Goal: Task Accomplishment & Management: Manage account settings

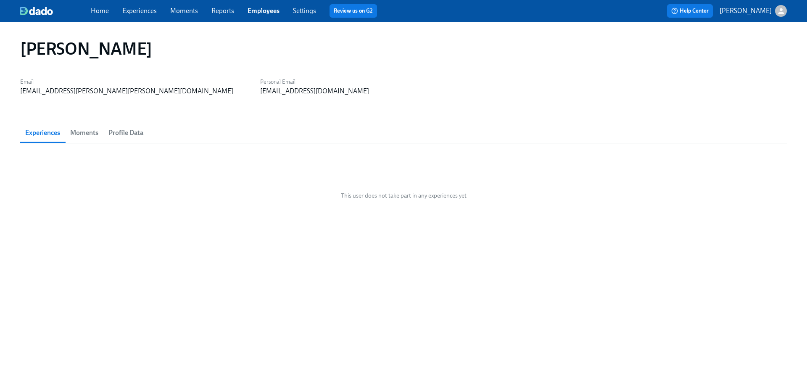
click at [255, 11] on link "Employees" at bounding box center [264, 11] width 32 height 8
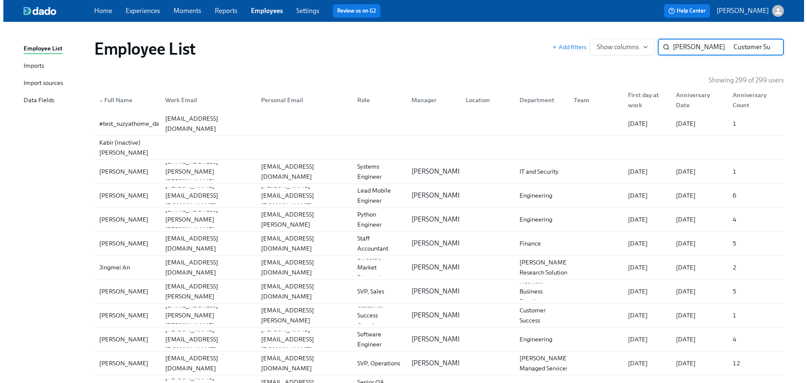
scroll to position [0, 708]
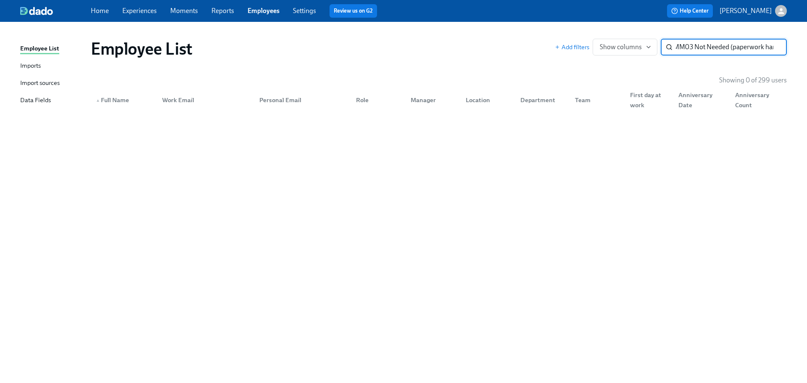
click at [704, 44] on input "[PERSON_NAME] Customer Success CS TCYJ0P5S9 [PERSON_NAME] [PERSON_NAME][EMAIL_A…" at bounding box center [731, 47] width 111 height 17
type input "[PERSON_NAME] Customer Success CS TCYJ0P5S9 [PERSON_NAME] [PERSON_NAME][EMAIL_A…"
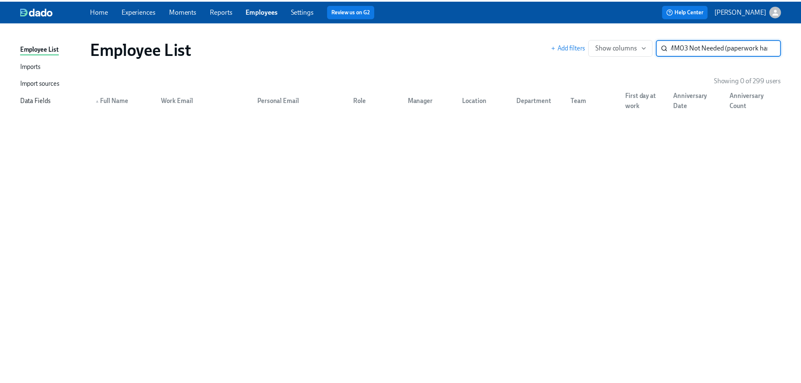
scroll to position [0, 1440]
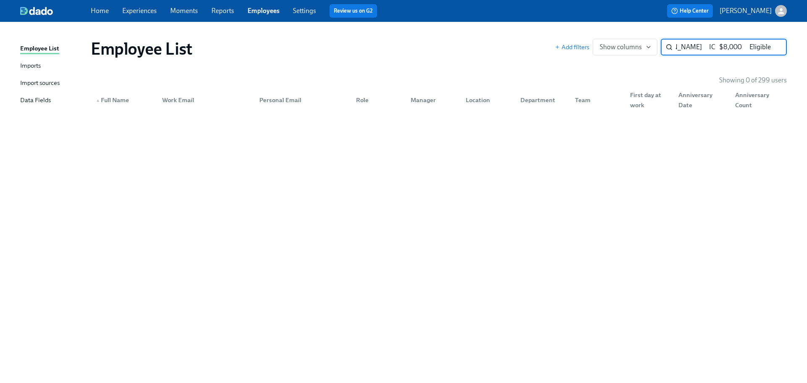
click at [774, 45] on input "[PERSON_NAME] Customer Success CS TCYJ0P5S9 [PERSON_NAME] [PERSON_NAME][EMAIL_A…" at bounding box center [731, 47] width 111 height 17
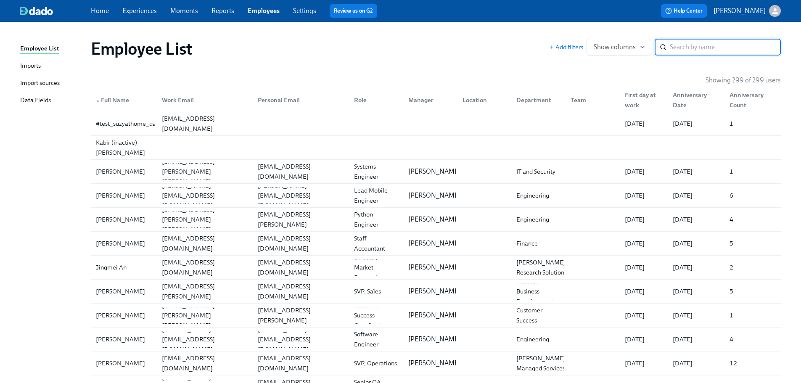
click at [725, 48] on input "search" at bounding box center [725, 47] width 111 height 17
type input "[PERSON_NAME] Customer Success CS TCYJ0P5S9 [PERSON_NAME] [PERSON_NAME][EMAIL_A…"
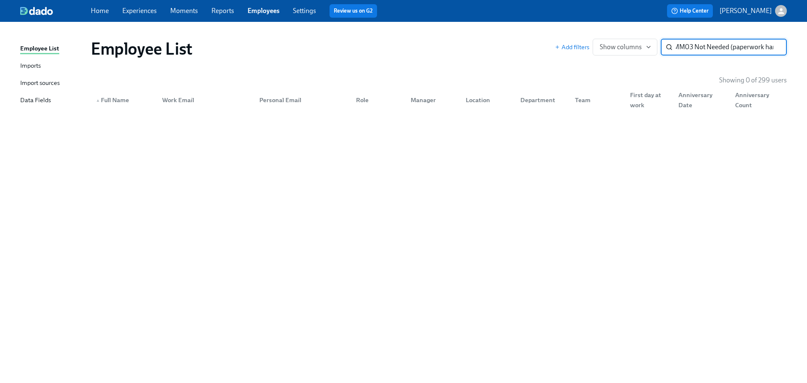
click at [775, 48] on input "[PERSON_NAME] Customer Success CS TCYJ0P5S9 [PERSON_NAME] [PERSON_NAME][EMAIL_A…" at bounding box center [731, 47] width 111 height 17
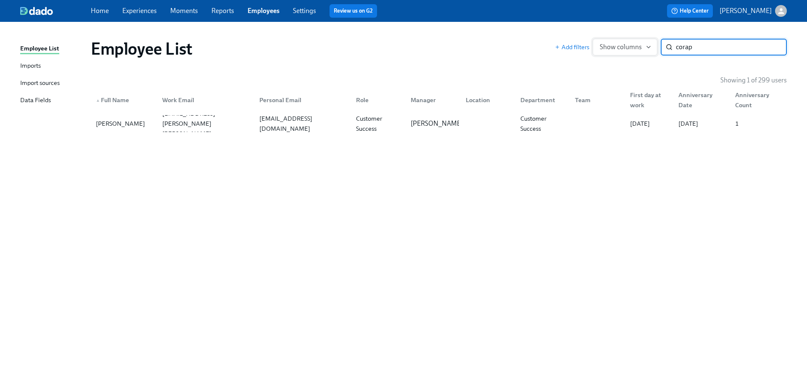
type input "corap"
drag, startPoint x: 654, startPoint y: 55, endPoint x: 124, endPoint y: 128, distance: 534.0
click at [124, 128] on div "[PERSON_NAME]" at bounding box center [121, 124] width 56 height 10
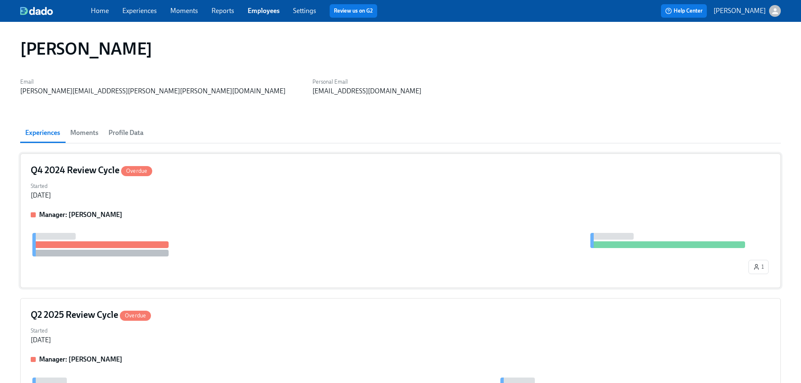
click at [323, 198] on div "Started [DATE]" at bounding box center [401, 190] width 740 height 20
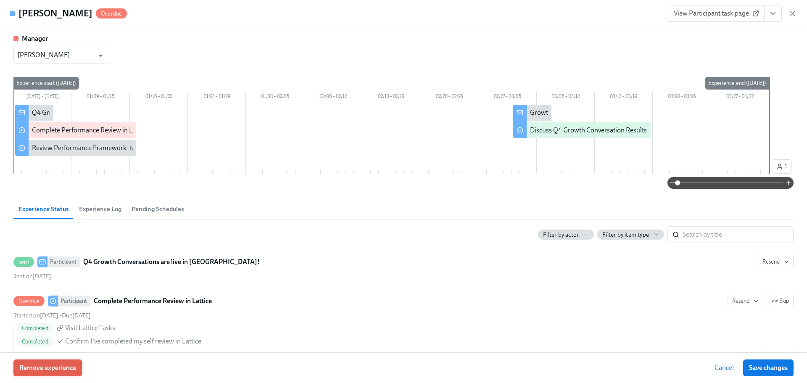
click at [66, 366] on span "Remove experience" at bounding box center [47, 368] width 57 height 8
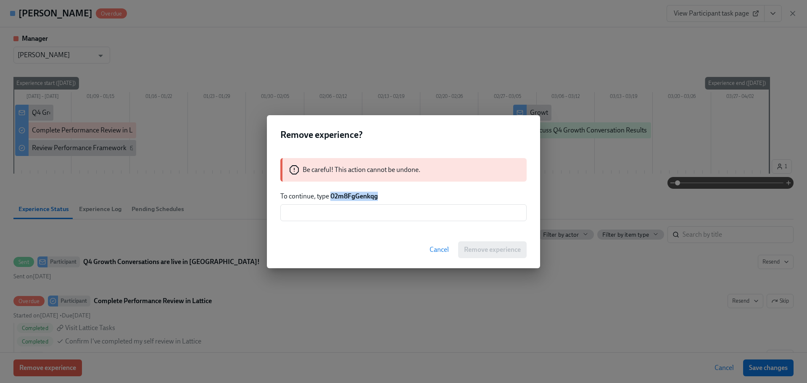
drag, startPoint x: 373, startPoint y: 196, endPoint x: 333, endPoint y: 191, distance: 40.8
click at [333, 191] on div "Be careful! This action cannot be undone. To continue, type 02m8FgGenkqg ​" at bounding box center [403, 189] width 273 height 83
copy strong "02m8FgGenkqg"
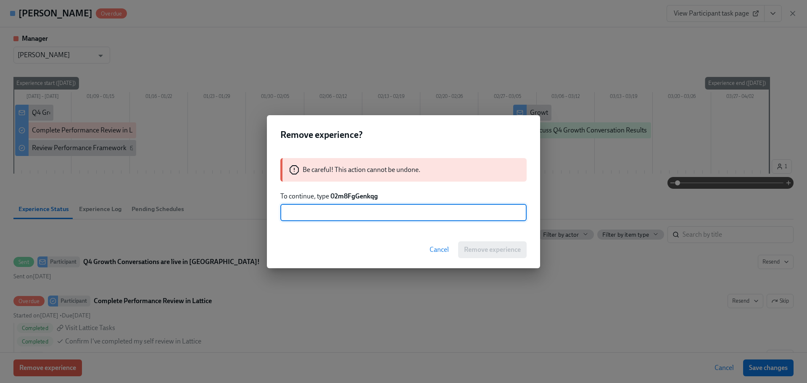
click at [361, 211] on input "text" at bounding box center [403, 212] width 246 height 17
paste input "02m8FgGenkqg"
type input "02m8FgGenkqg"
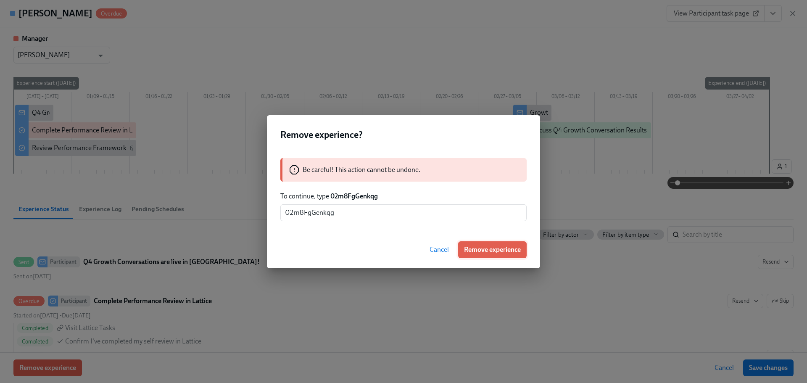
click at [477, 253] on span "Remove experience" at bounding box center [492, 250] width 57 height 8
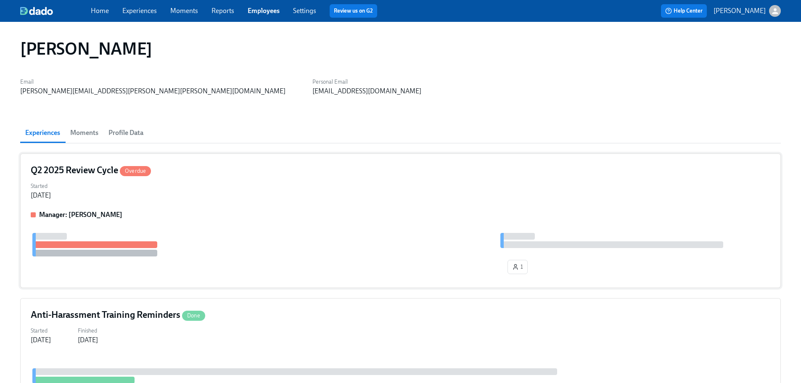
click at [276, 205] on div "Q2 2025 Review Cycle Overdue Started [DATE] Manager: [PERSON_NAME] 1" at bounding box center [400, 220] width 761 height 135
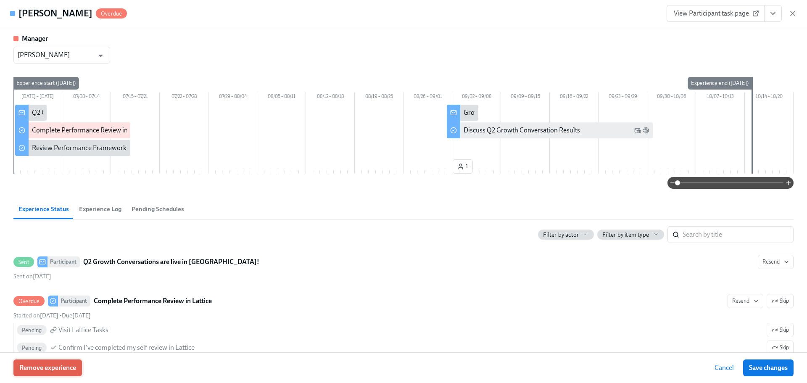
click at [74, 374] on button "Remove experience" at bounding box center [47, 368] width 69 height 17
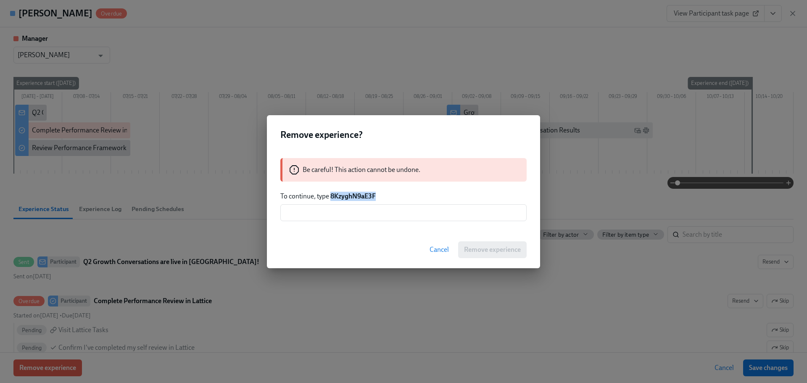
drag, startPoint x: 384, startPoint y: 191, endPoint x: 331, endPoint y: 191, distance: 53.0
click at [331, 191] on div "Be careful! This action cannot be undone. To continue, type 8KzyghN9aE3F ​" at bounding box center [403, 189] width 273 height 83
copy strong "8KzyghN9aE3F"
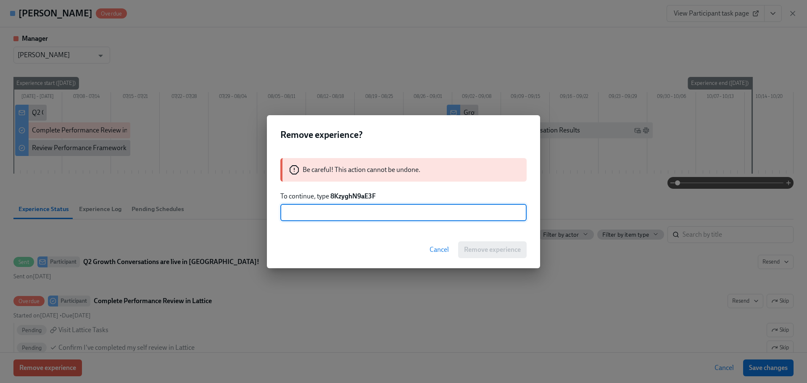
click at [351, 212] on input "text" at bounding box center [403, 212] width 246 height 17
paste input "8KzyghN9aE3F"
type input "8KzyghN9aE3F"
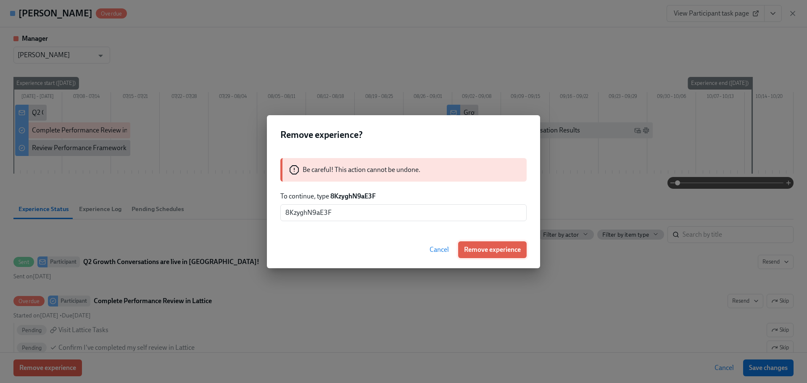
drag, startPoint x: 479, startPoint y: 248, endPoint x: 473, endPoint y: 248, distance: 6.3
click at [479, 248] on span "Remove experience" at bounding box center [492, 250] width 57 height 8
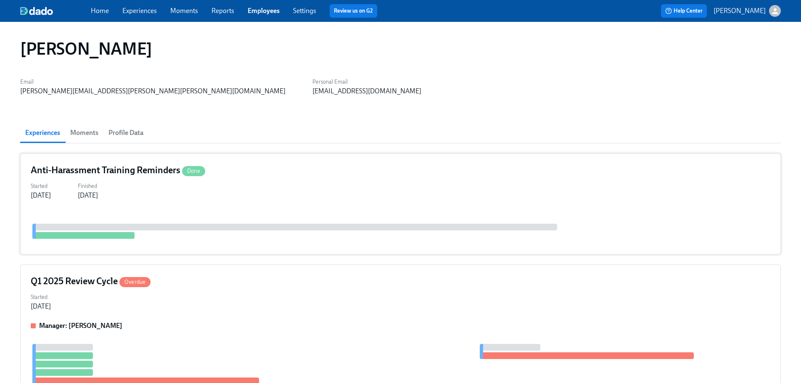
click at [208, 185] on div "Started [DATE] Finished [DATE]" at bounding box center [401, 190] width 740 height 20
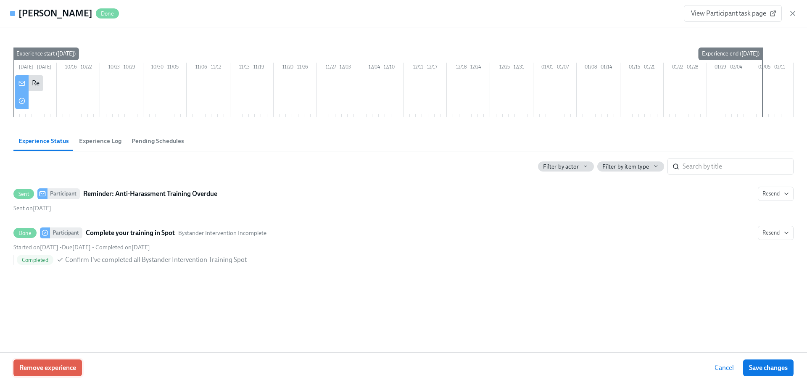
click at [58, 367] on span "Remove experience" at bounding box center [47, 368] width 57 height 8
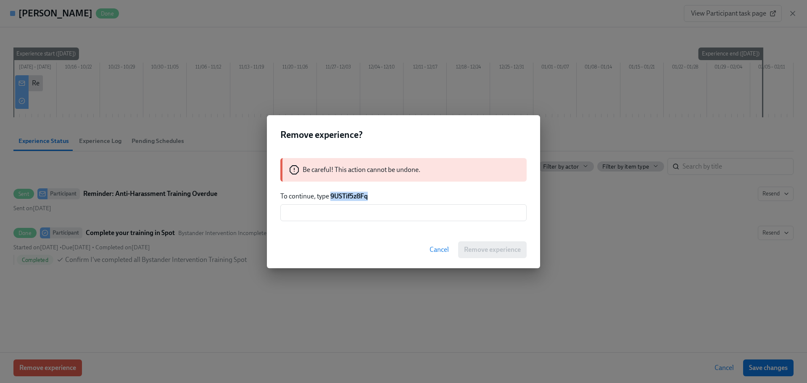
drag, startPoint x: 370, startPoint y: 196, endPoint x: 331, endPoint y: 197, distance: 39.1
click at [331, 197] on p "To continue, type 9USTif5z8Fq" at bounding box center [403, 196] width 246 height 9
copy strong "9USTif5z8Fq"
click at [350, 218] on input "text" at bounding box center [403, 212] width 246 height 17
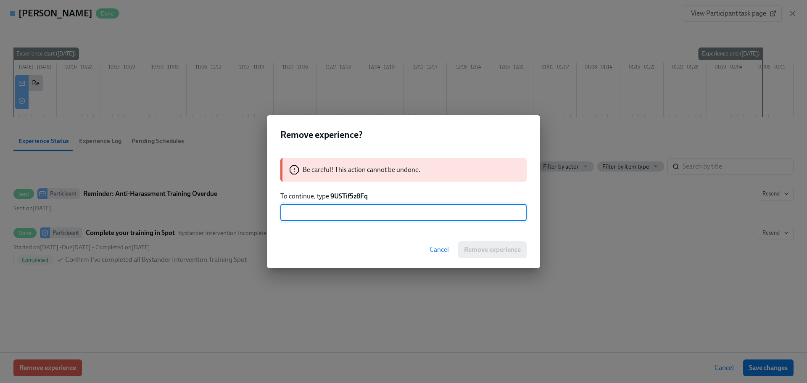
paste input "9USTif5z8Fq"
type input "9USTif5z8Fq"
click at [486, 248] on span "Remove experience" at bounding box center [492, 250] width 57 height 8
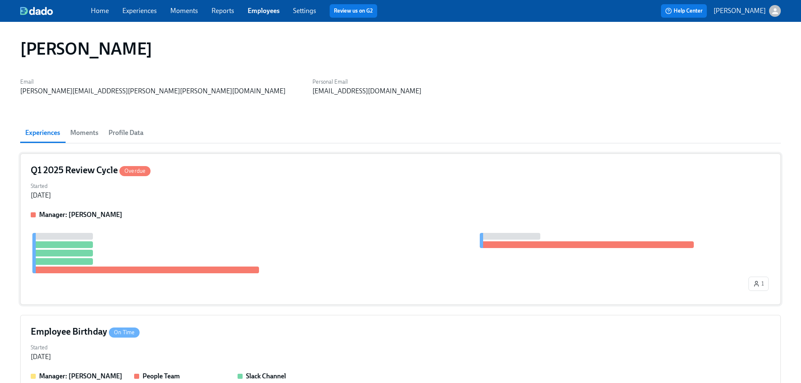
click at [206, 207] on div "Q1 2025 Review Cycle Overdue Started [DATE] Manager: [PERSON_NAME] 1" at bounding box center [400, 228] width 761 height 151
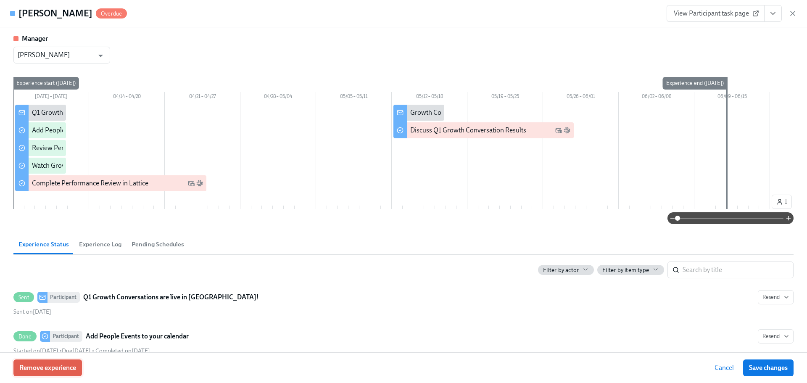
click at [61, 376] on button "Remove experience" at bounding box center [47, 368] width 69 height 17
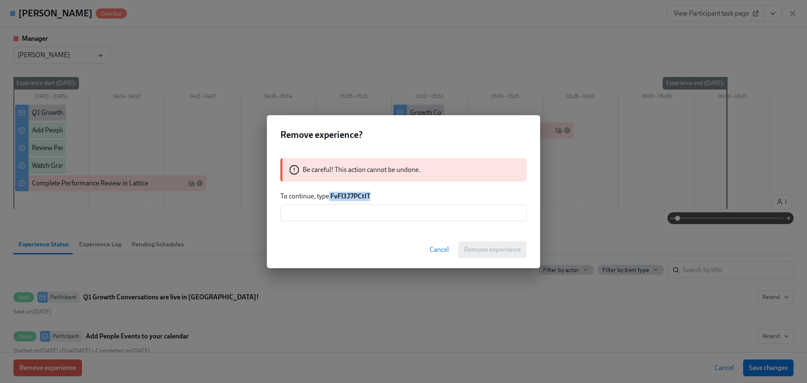
drag, startPoint x: 371, startPoint y: 196, endPoint x: 330, endPoint y: 194, distance: 41.7
click at [330, 194] on p "To continue, type FvFl3J7PCtIT" at bounding box center [403, 196] width 246 height 9
click at [384, 203] on div "Be careful! This action cannot be undone. To continue, type FvFl3J7PCtIT ​" at bounding box center [403, 189] width 273 height 83
drag, startPoint x: 369, startPoint y: 193, endPoint x: 331, endPoint y: 193, distance: 38.3
click at [331, 193] on strong "FvFl3J7PCtIT" at bounding box center [351, 196] width 40 height 8
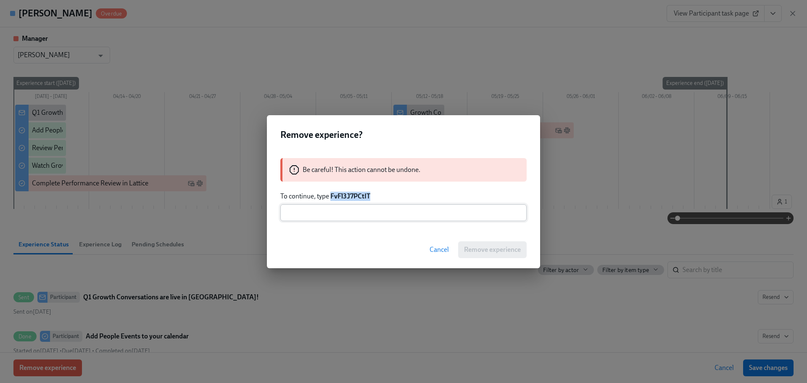
copy strong "FvFl3J7PCtIT"
click at [346, 212] on input "text" at bounding box center [403, 212] width 246 height 17
paste input "FvFl3J7PCtIT"
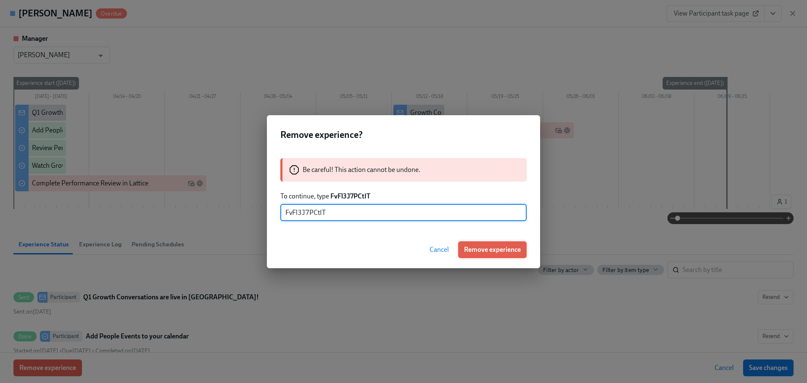
type input "FvFl3J7PCtIT"
click at [489, 253] on span "Remove experience" at bounding box center [492, 250] width 57 height 8
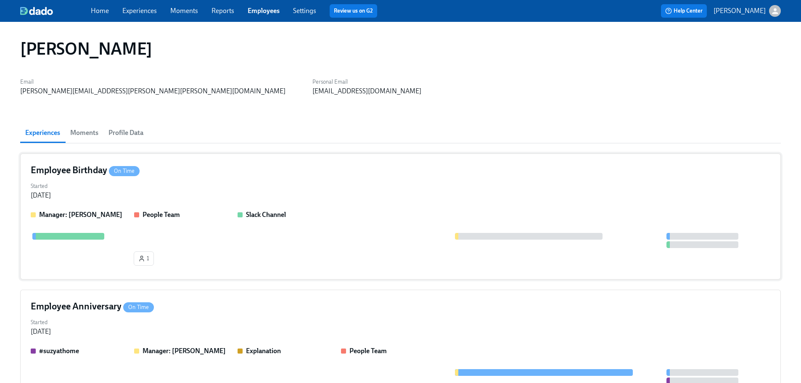
click at [213, 172] on div "Employee Birthday On Time" at bounding box center [401, 170] width 740 height 13
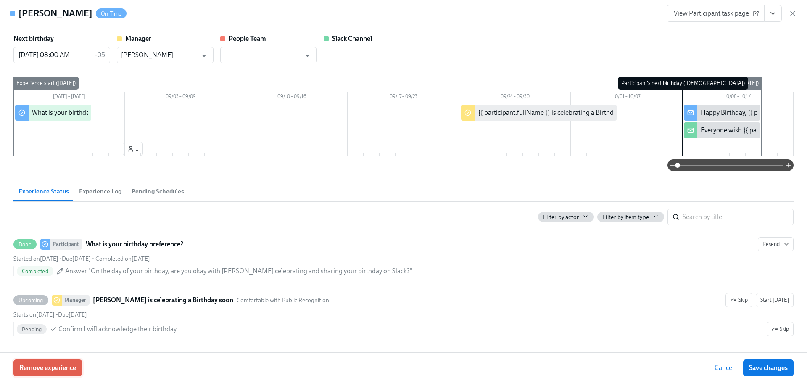
click at [71, 369] on span "Remove experience" at bounding box center [47, 368] width 57 height 8
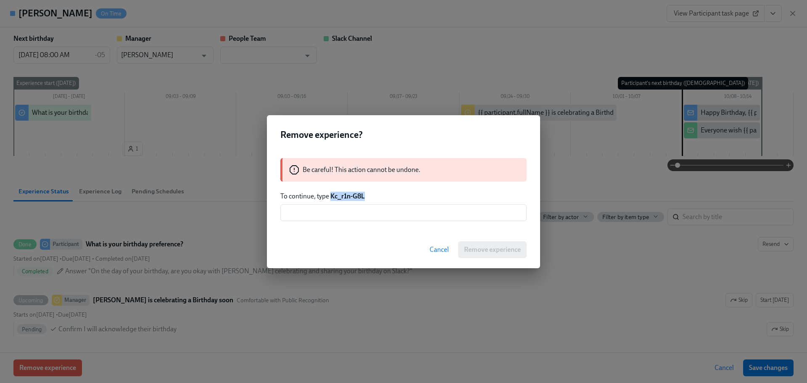
drag, startPoint x: 373, startPoint y: 193, endPoint x: 330, endPoint y: 195, distance: 42.5
click at [330, 195] on p "To continue, type Kc_r1n-G8L" at bounding box center [403, 196] width 246 height 9
copy strong "Kc_r1n-G8L"
click at [344, 214] on input "text" at bounding box center [403, 212] width 246 height 17
paste input "Kc_r1n-G8L"
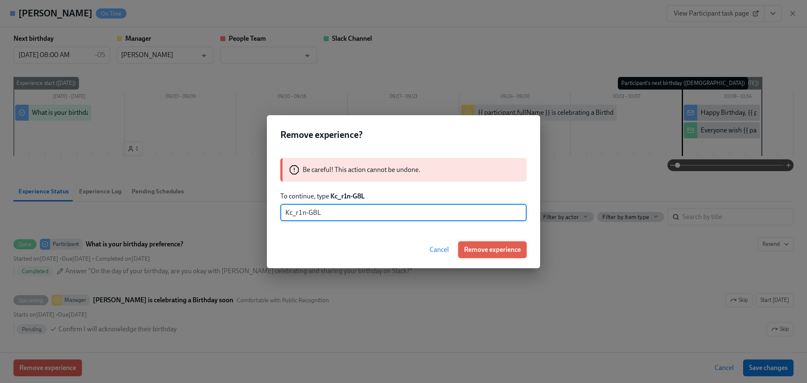
type input "Kc_r1n-G8L"
click at [484, 243] on button "Remove experience" at bounding box center [492, 249] width 69 height 17
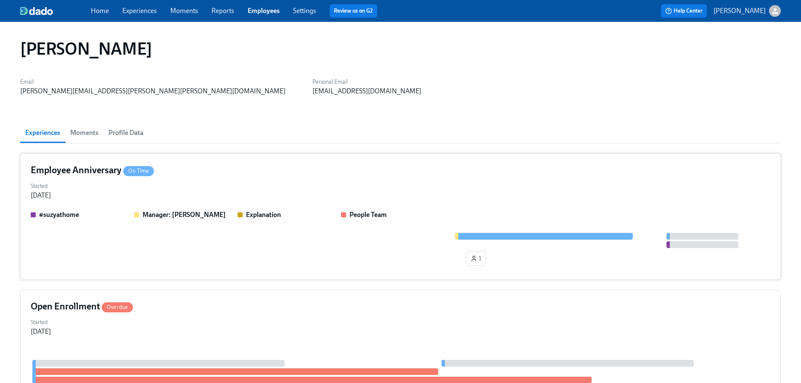
click at [241, 198] on div "Started [DATE]" at bounding box center [401, 190] width 740 height 20
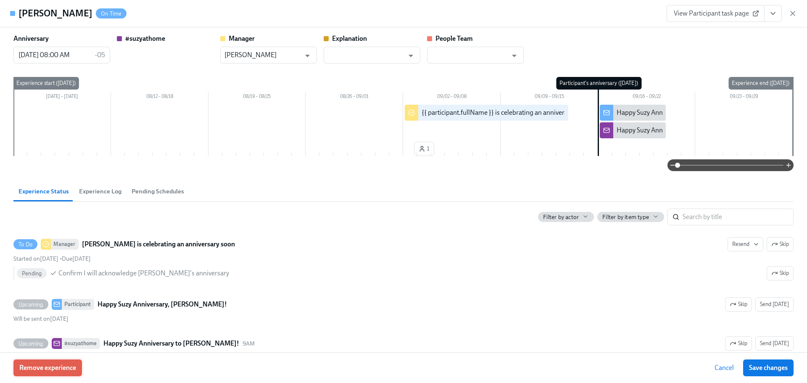
click at [53, 363] on button "Remove experience" at bounding box center [47, 368] width 69 height 17
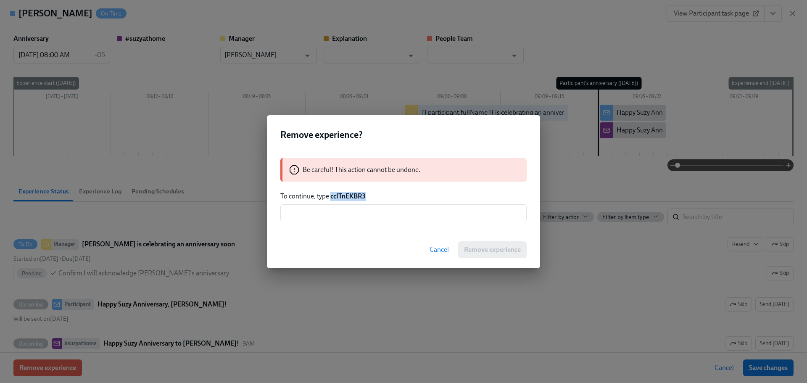
drag, startPoint x: 369, startPoint y: 196, endPoint x: 331, endPoint y: 194, distance: 37.5
click at [331, 194] on p "To continue, type ccITnEKBR3" at bounding box center [403, 196] width 246 height 9
copy strong "ccITnEKBR3"
click at [348, 216] on input "text" at bounding box center [403, 212] width 246 height 17
paste input "ccITnEKBR3"
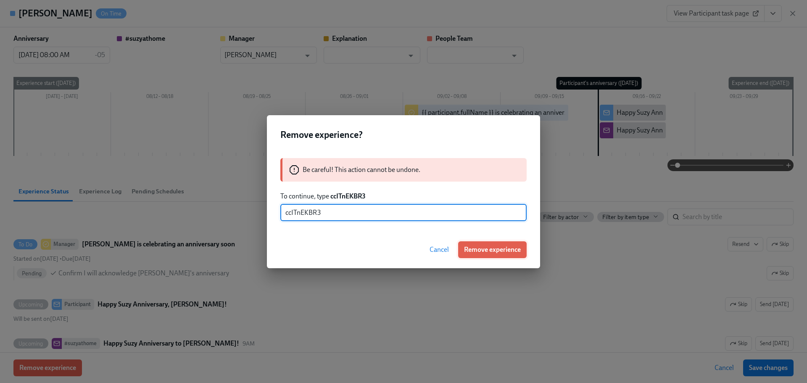
type input "ccITnEKBR3"
click at [496, 252] on span "Remove experience" at bounding box center [492, 250] width 57 height 8
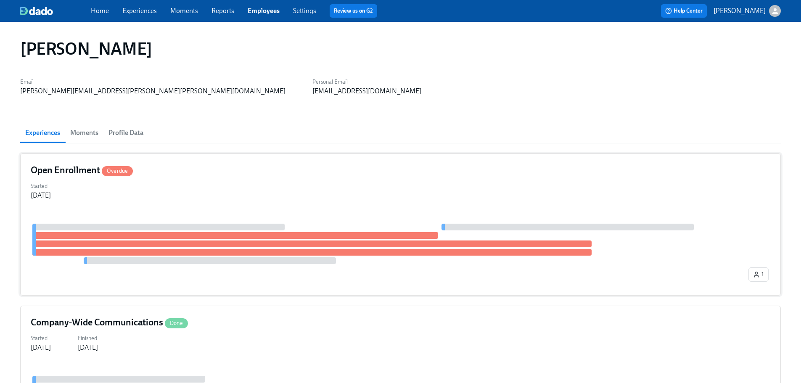
click at [235, 206] on div "Open Enrollment Overdue Started [DATE] 1" at bounding box center [400, 224] width 761 height 142
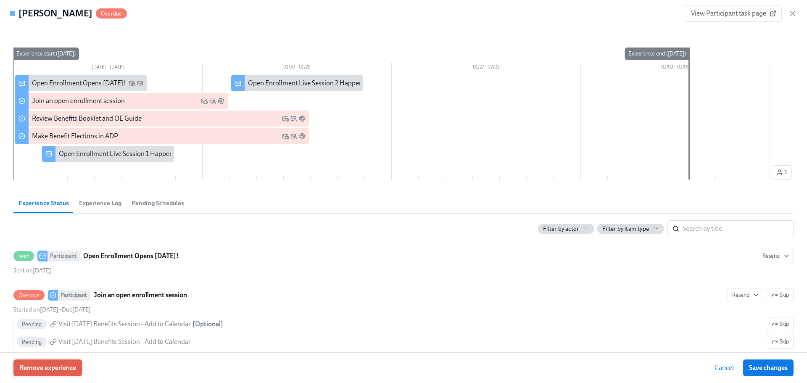
click at [49, 370] on span "Remove experience" at bounding box center [47, 368] width 57 height 8
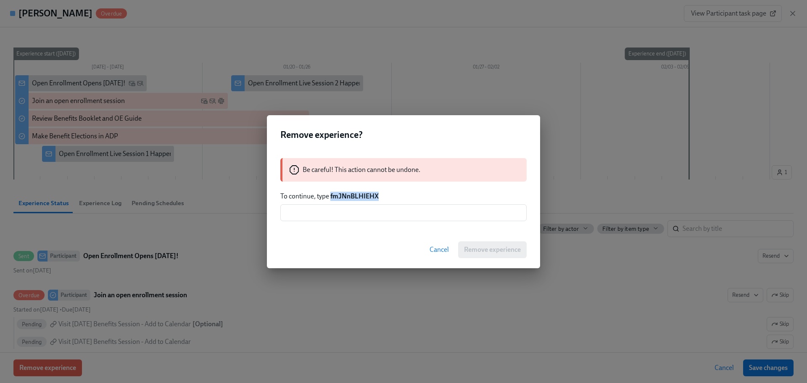
drag, startPoint x: 378, startPoint y: 196, endPoint x: 331, endPoint y: 190, distance: 47.8
click at [331, 190] on div "Be careful! This action cannot be undone. To continue, type fmJNnBLHIEHX ​" at bounding box center [403, 189] width 273 height 83
copy strong "fmJNnBLHIEHX"
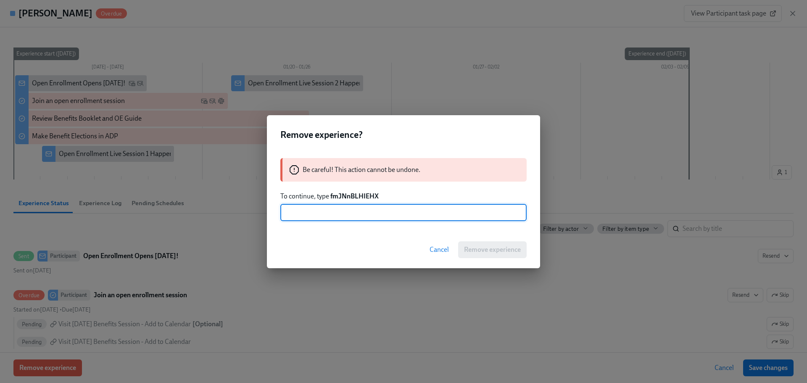
click at [341, 214] on input "text" at bounding box center [403, 212] width 246 height 17
paste input "fmJNnBLHIEHX"
type input "fmJNnBLHIEHX"
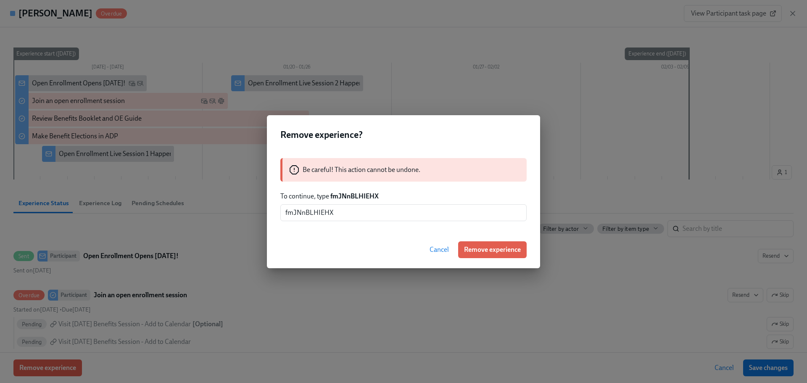
click at [489, 261] on div "Cancel Remove experience" at bounding box center [403, 249] width 273 height 37
click at [489, 256] on button "Remove experience" at bounding box center [492, 249] width 69 height 17
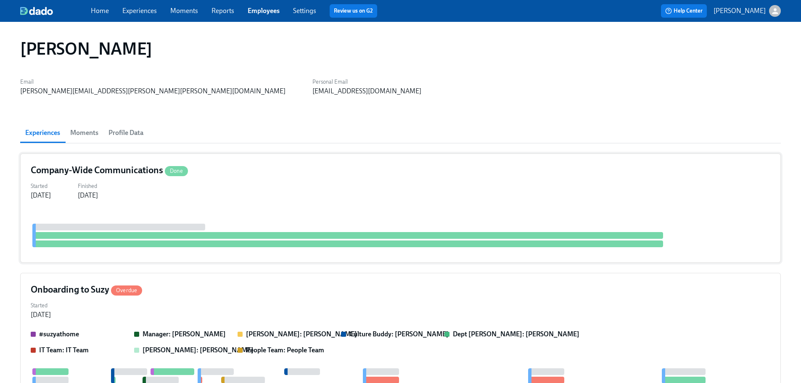
click at [237, 214] on div at bounding box center [401, 231] width 740 height 42
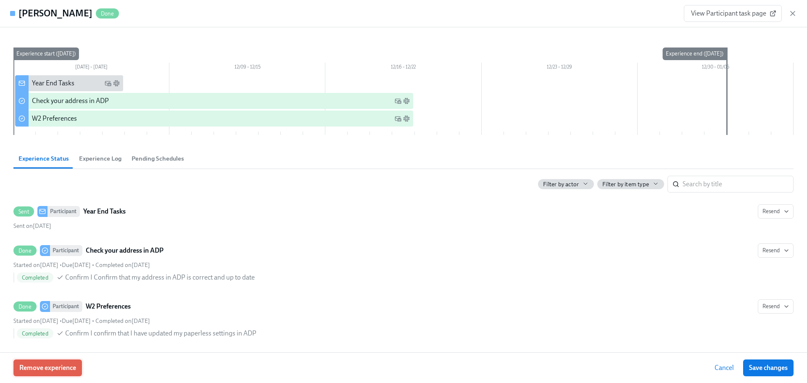
click at [56, 366] on span "Remove experience" at bounding box center [47, 368] width 57 height 8
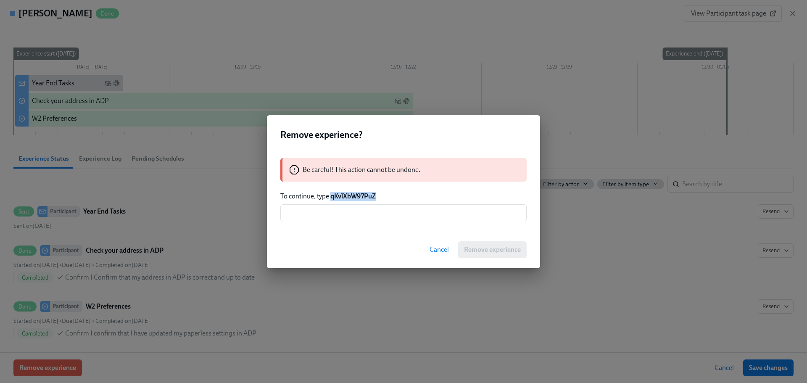
drag, startPoint x: 377, startPoint y: 195, endPoint x: 332, endPoint y: 193, distance: 44.6
click at [332, 193] on strong "qKvlXbW97PuZ" at bounding box center [353, 196] width 45 height 8
copy strong "qKvlXbW97PuZ"
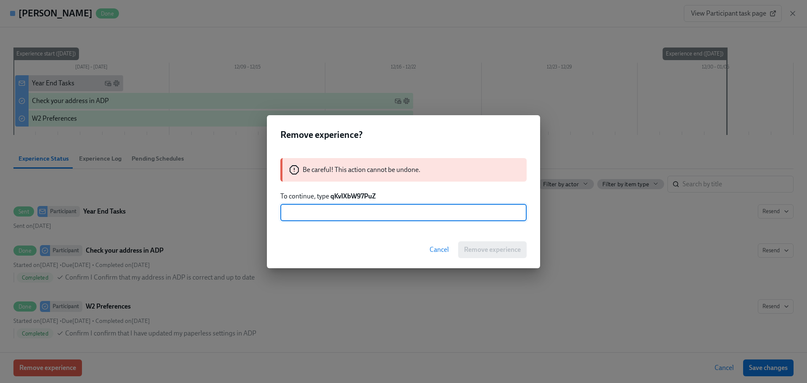
click at [365, 220] on input "text" at bounding box center [403, 212] width 246 height 17
paste input "qKvlXbW97PuZ"
type input "qKvlXbW97PuZ"
click at [481, 251] on span "Remove experience" at bounding box center [492, 250] width 57 height 8
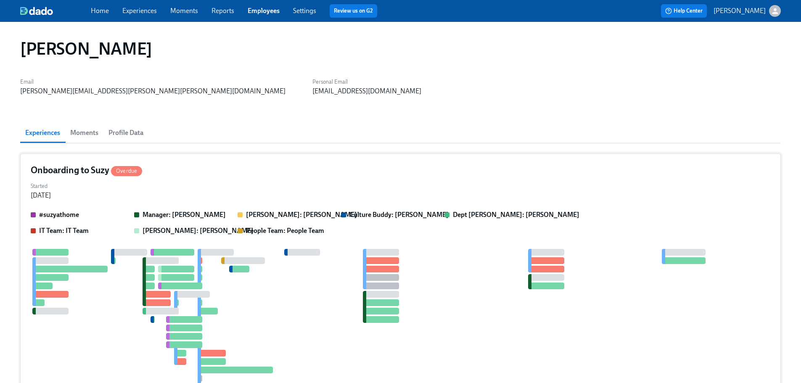
click at [203, 184] on div "Started [DATE]" at bounding box center [401, 190] width 740 height 20
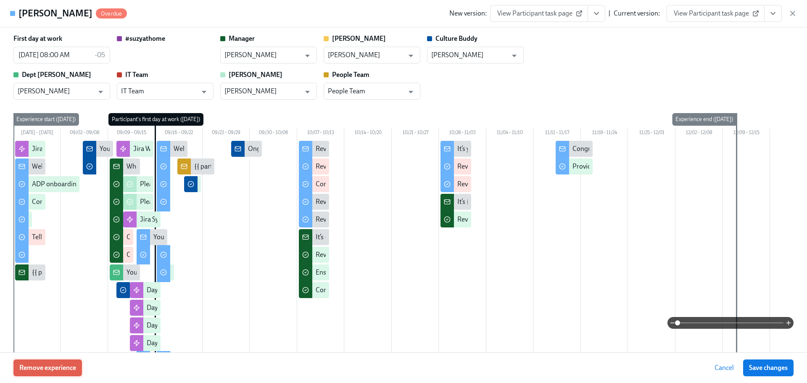
click at [48, 367] on span "Remove experience" at bounding box center [47, 368] width 57 height 8
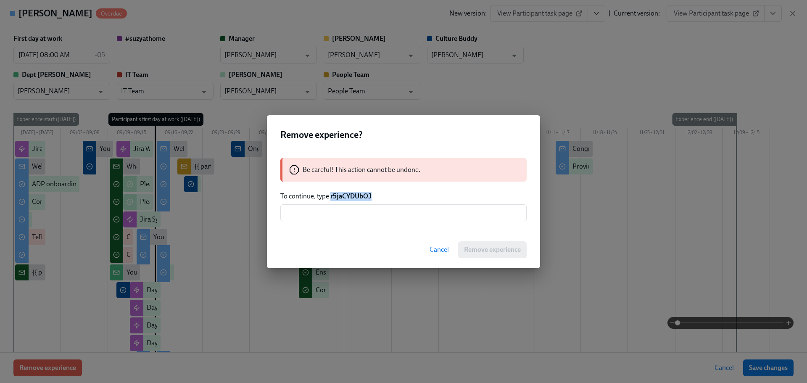
drag, startPoint x: 373, startPoint y: 193, endPoint x: 331, endPoint y: 196, distance: 41.3
click at [331, 196] on p "To continue, type r5jaCYDUbOJ" at bounding box center [403, 196] width 246 height 9
copy strong "r5jaCYDUbOJ"
click at [344, 214] on input "text" at bounding box center [403, 212] width 246 height 17
paste input "r5jaCYDUbOJ"
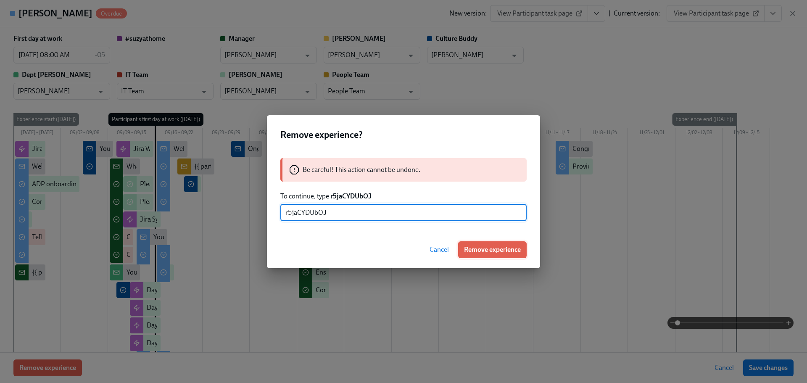
type input "r5jaCYDUbOJ"
click at [472, 246] on span "Remove experience" at bounding box center [492, 250] width 57 height 8
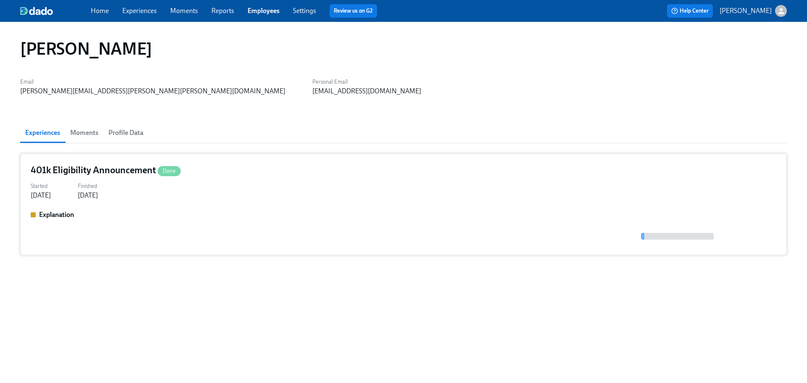
click at [248, 225] on div "Explanation" at bounding box center [404, 227] width 746 height 34
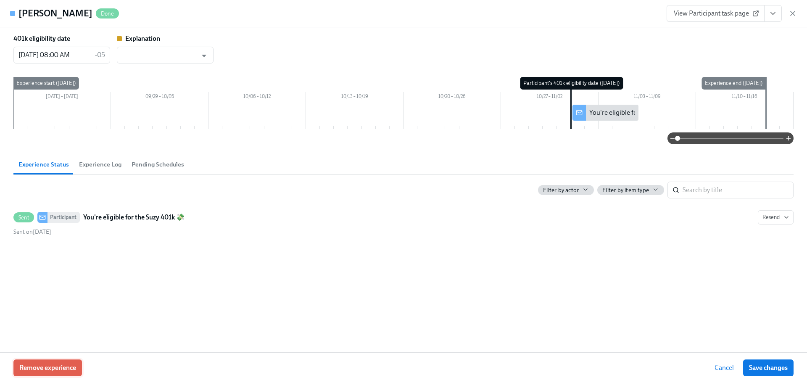
click at [69, 368] on span "Remove experience" at bounding box center [47, 368] width 57 height 8
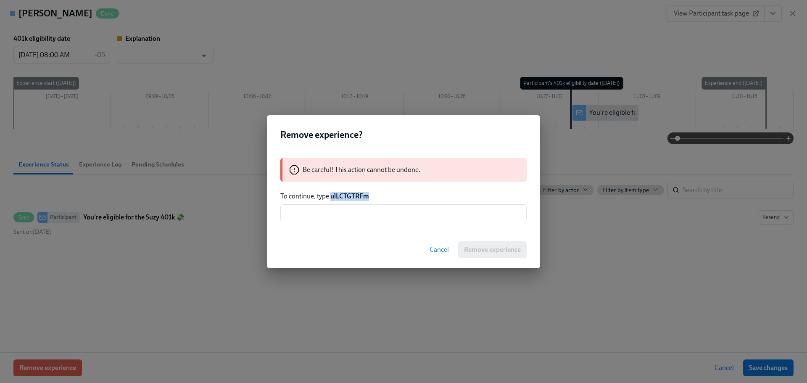
drag, startPoint x: 370, startPoint y: 195, endPoint x: 331, endPoint y: 195, distance: 39.5
click at [331, 195] on p "To continue, type ulLCTGTRFm" at bounding box center [403, 196] width 246 height 9
copy strong "ulLCTGTRFm"
click at [347, 212] on input "text" at bounding box center [403, 212] width 246 height 17
paste input "ulLCTGTRFm"
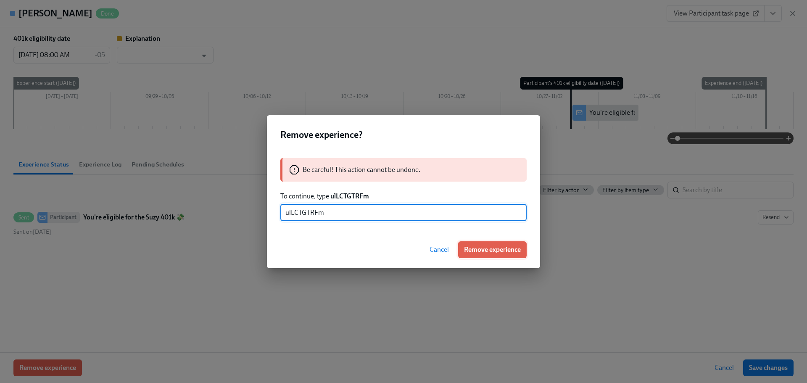
type input "ulLCTGTRFm"
click at [481, 244] on button "Remove experience" at bounding box center [492, 249] width 69 height 17
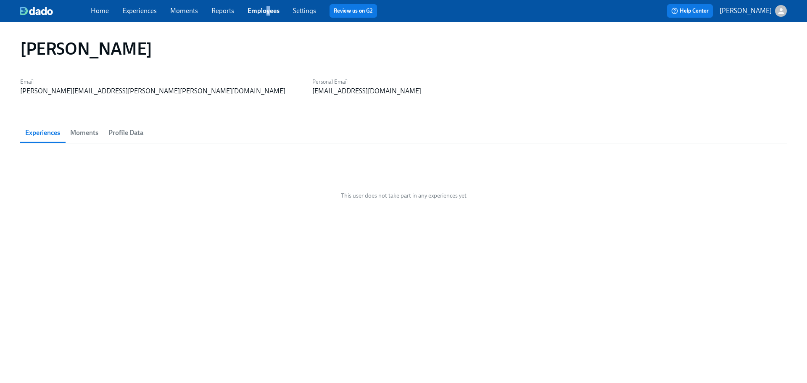
drag, startPoint x: 267, startPoint y: 2, endPoint x: 270, endPoint y: 8, distance: 6.4
click at [268, 3] on div "Home Experiences Moments Reports Employees Settings Review us on G2 Help Center…" at bounding box center [403, 11] width 807 height 22
click at [270, 15] on span "Employees" at bounding box center [264, 10] width 32 height 9
click at [270, 8] on link "Employees" at bounding box center [264, 11] width 32 height 8
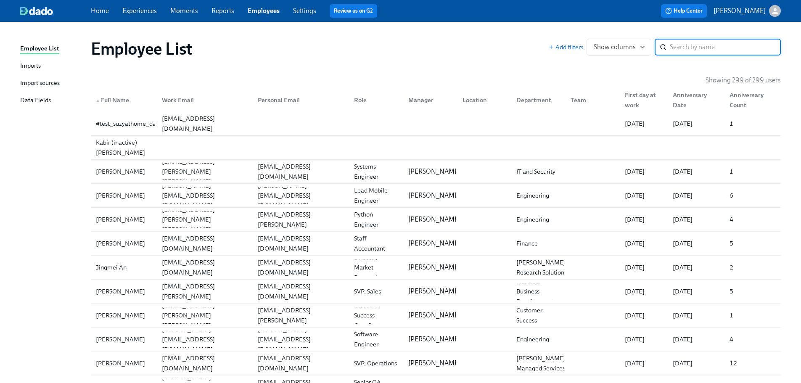
click at [695, 45] on input "search" at bounding box center [725, 47] width 111 height 17
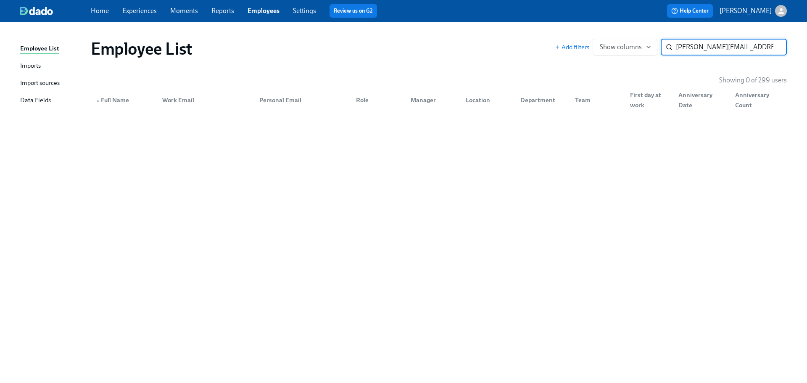
drag, startPoint x: 734, startPoint y: 48, endPoint x: 658, endPoint y: 42, distance: 76.0
click at [658, 42] on div "Add filters Show columns [PERSON_NAME][EMAIL_ADDRESS][PERSON_NAME][PERSON_NAME]…" at bounding box center [671, 47] width 232 height 17
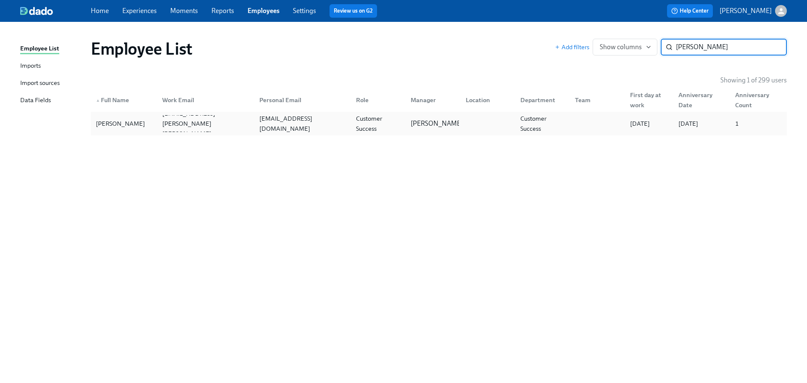
type input "[PERSON_NAME]"
click at [130, 133] on div "Taylor Heil [EMAIL_ADDRESS][PERSON_NAME][PERSON_NAME][DOMAIN_NAME] [EMAIL_ADDRE…" at bounding box center [439, 124] width 696 height 24
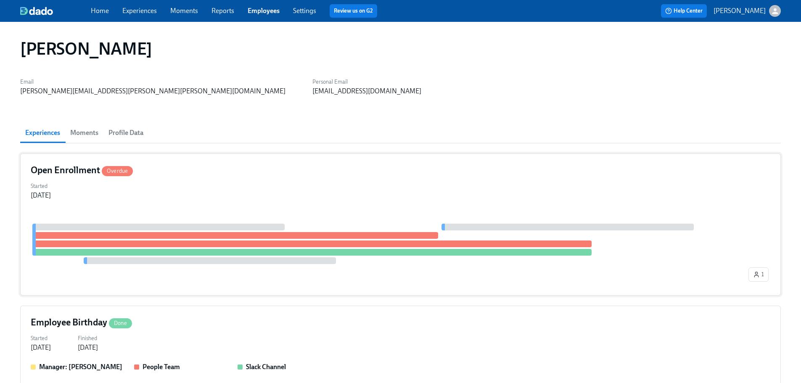
click at [241, 204] on div "Open Enrollment Overdue Started [DATE] 1" at bounding box center [400, 224] width 761 height 142
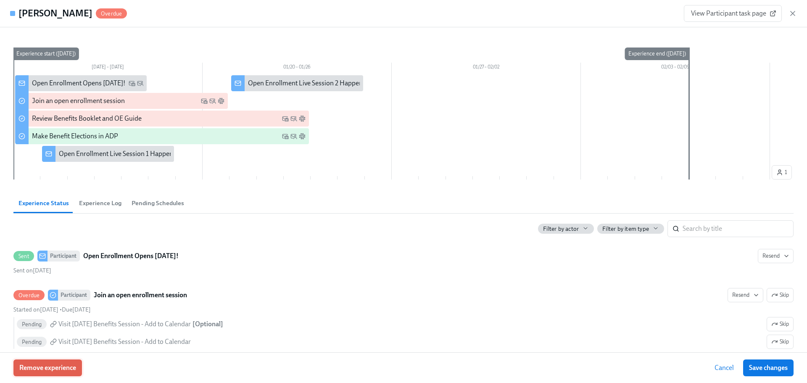
click at [81, 367] on button "Remove experience" at bounding box center [47, 368] width 69 height 17
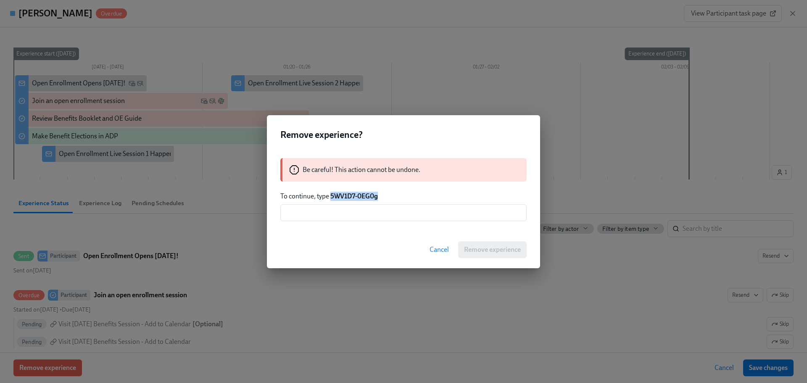
drag, startPoint x: 377, startPoint y: 199, endPoint x: 331, endPoint y: 196, distance: 46.0
click at [331, 196] on p "To continue, type 5WV1D7-0EG0g" at bounding box center [403, 196] width 246 height 9
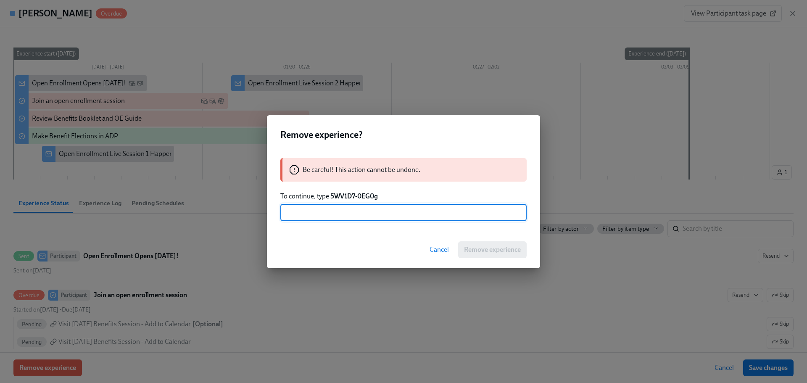
click at [335, 212] on input "text" at bounding box center [403, 212] width 246 height 17
paste input "5WV1D7-0EG0g"
type input "5WV1D7-0EG0g"
click at [498, 243] on button "Remove experience" at bounding box center [492, 249] width 69 height 17
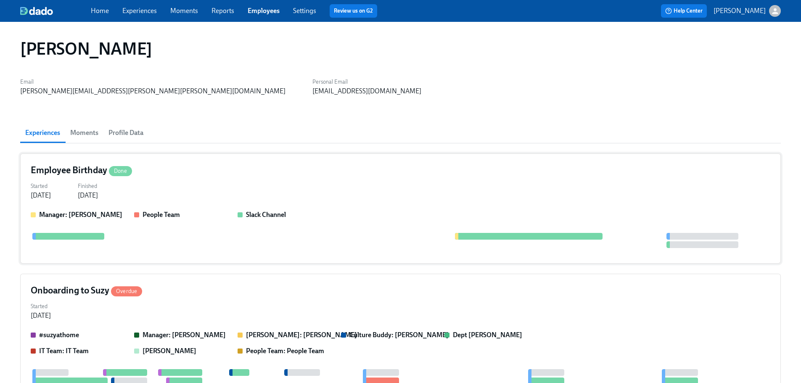
click at [236, 177] on div "Employee Birthday Done Started [DATE] Finished [DATE] Manager: [PERSON_NAME] Pe…" at bounding box center [400, 208] width 761 height 110
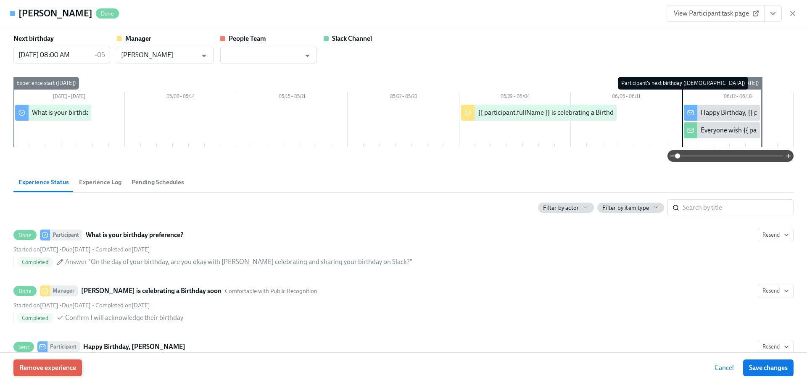
click at [60, 369] on span "Remove experience" at bounding box center [47, 368] width 57 height 8
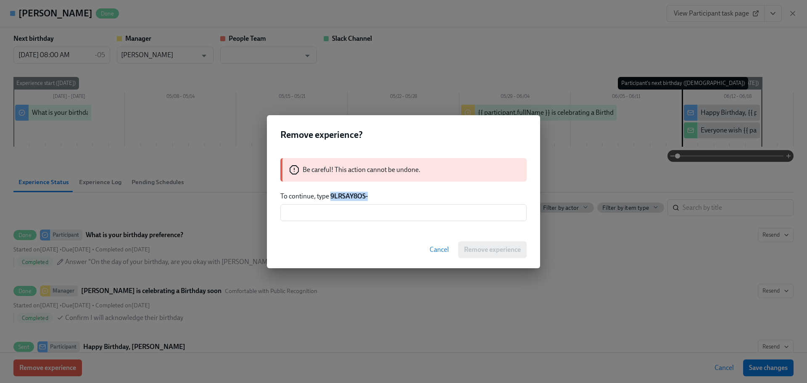
drag, startPoint x: 372, startPoint y: 200, endPoint x: 330, endPoint y: 196, distance: 42.2
click at [330, 196] on p "To continue, type 9LRSAY8OS-" at bounding box center [403, 196] width 246 height 9
click at [347, 203] on div "Be careful! This action cannot be undone. To continue, type 9LRSAY8OS- ​" at bounding box center [403, 189] width 273 height 83
drag, startPoint x: 351, startPoint y: 209, endPoint x: 354, endPoint y: 212, distance: 4.8
click at [351, 209] on input "text" at bounding box center [403, 212] width 246 height 17
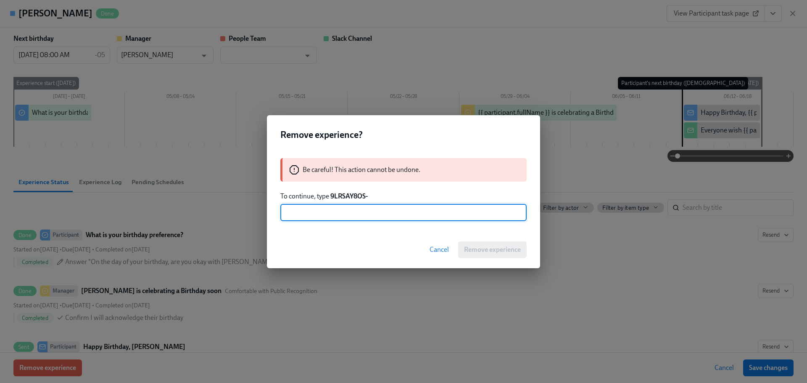
paste input "9LRSAY8OS-"
type input "9LRSAY8OS-"
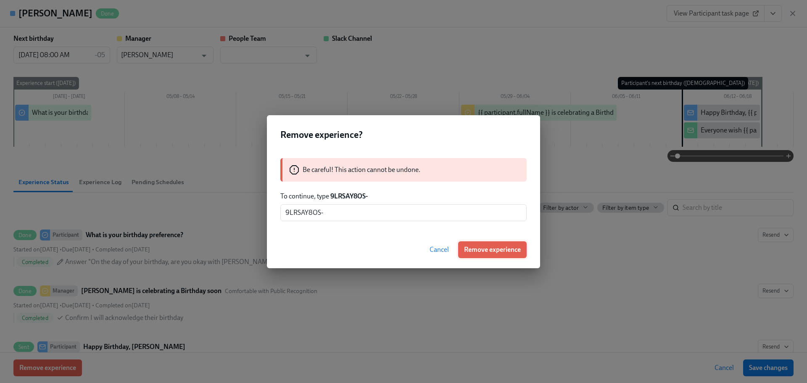
click at [482, 246] on span "Remove experience" at bounding box center [492, 250] width 57 height 8
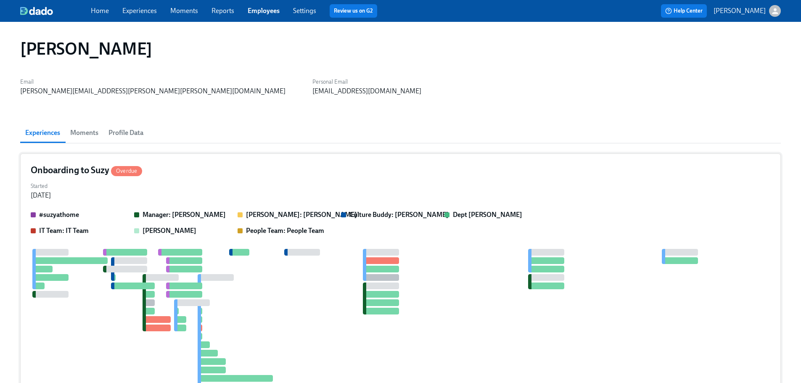
click at [267, 191] on div "Started [DATE]" at bounding box center [401, 190] width 740 height 20
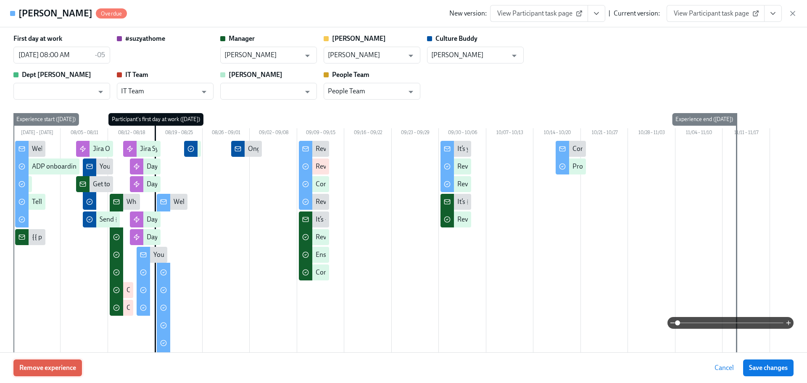
click at [78, 365] on button "Remove experience" at bounding box center [47, 368] width 69 height 17
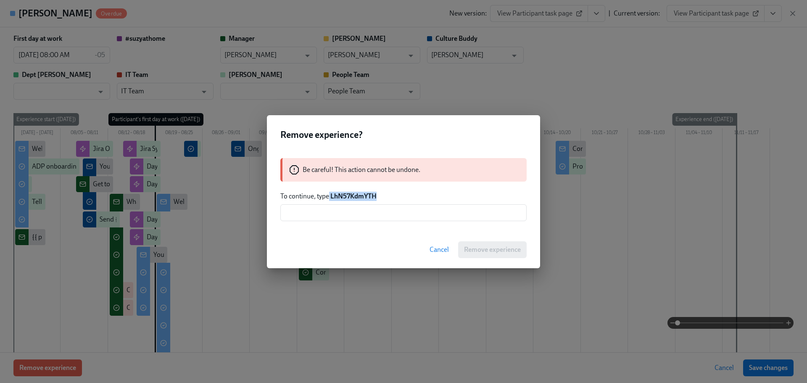
drag, startPoint x: 368, startPoint y: 197, endPoint x: 330, endPoint y: 194, distance: 38.8
click at [330, 194] on p "To continue, type LhN57KdmYTH" at bounding box center [403, 196] width 246 height 9
click at [356, 219] on input "text" at bounding box center [403, 212] width 246 height 17
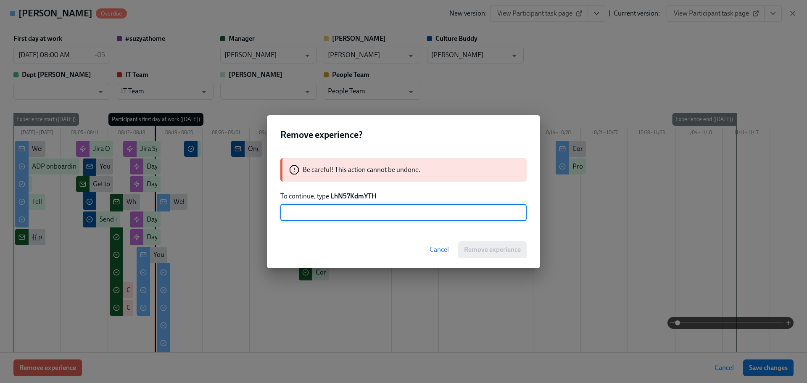
paste input "LhN57KdmYTH"
drag, startPoint x: 288, startPoint y: 211, endPoint x: 327, endPoint y: 255, distance: 59.0
click at [288, 211] on input "LhN57KdmYTH" at bounding box center [403, 212] width 246 height 17
type input "LhN57KdmYTH"
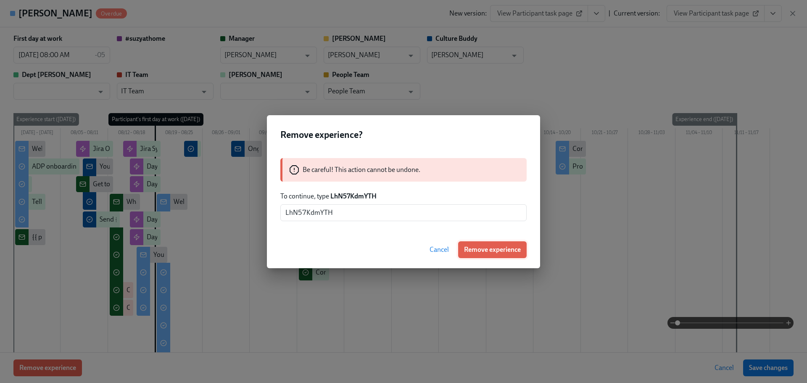
click at [490, 246] on span "Remove experience" at bounding box center [492, 250] width 57 height 8
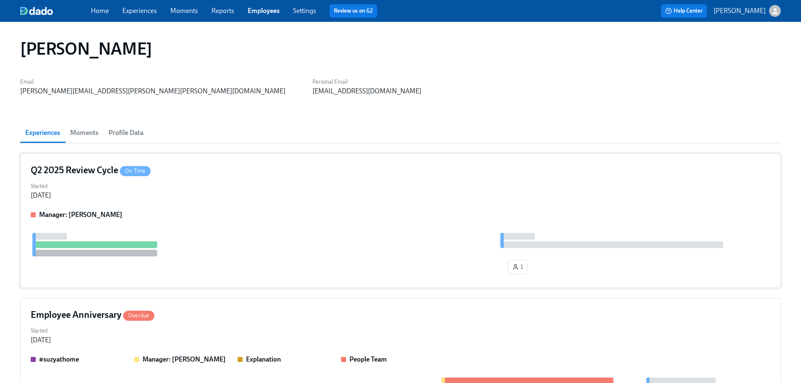
click at [186, 204] on div "Q2 2025 Review Cycle On Time Started [DATE] Manager: [PERSON_NAME] 1" at bounding box center [400, 220] width 761 height 135
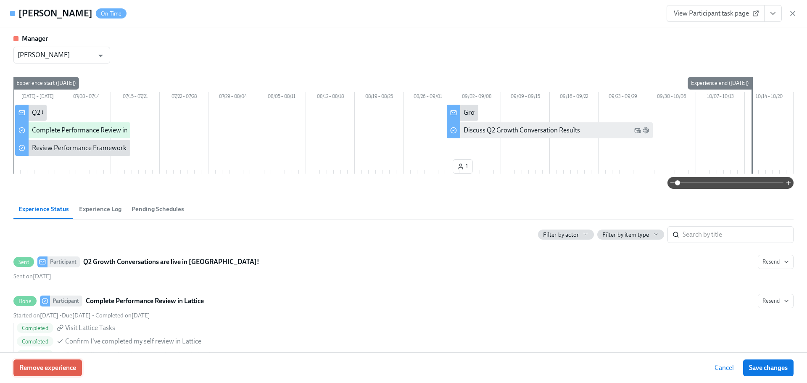
click at [55, 366] on span "Remove experience" at bounding box center [47, 368] width 57 height 8
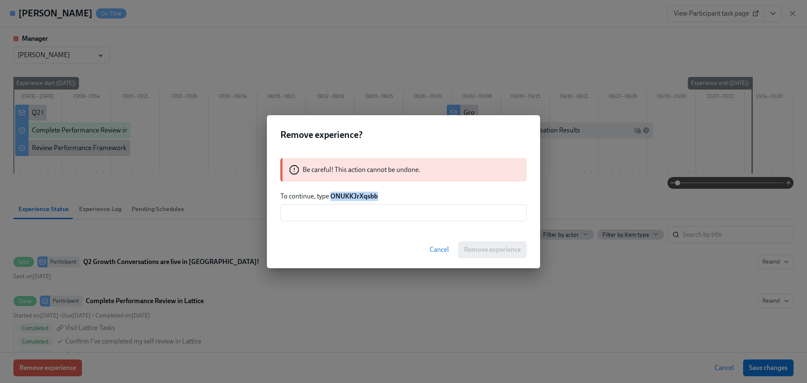
drag, startPoint x: 379, startPoint y: 194, endPoint x: 333, endPoint y: 197, distance: 46.4
click at [333, 197] on p "To continue, type ONUKKJrXqsbb" at bounding box center [403, 196] width 246 height 9
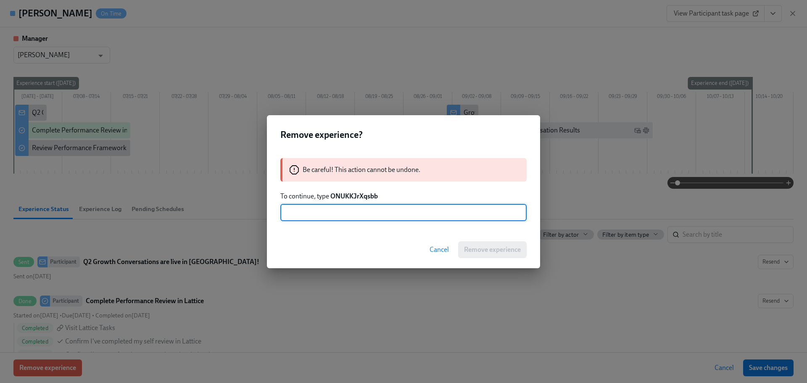
click at [344, 210] on input "text" at bounding box center [403, 212] width 246 height 17
paste input "ONUKKJrXqsbb"
type input "ONUKKJrXqsbb"
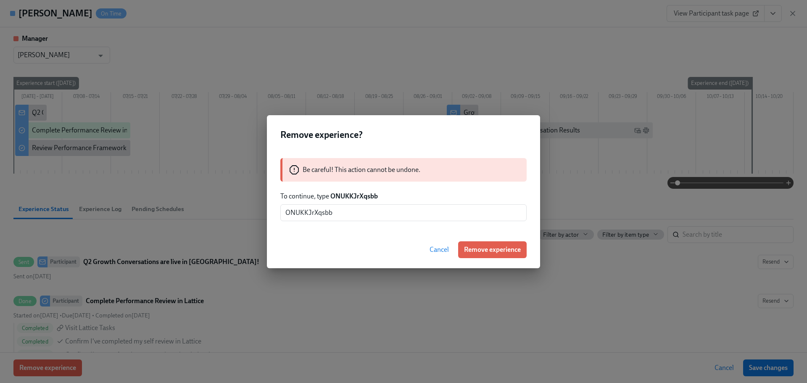
click at [474, 229] on div "Be careful! This action cannot be undone. To continue, type ONUKKJrXqsbb ONUKKJ…" at bounding box center [403, 189] width 273 height 83
drag, startPoint x: 494, startPoint y: 279, endPoint x: 492, endPoint y: 259, distance: 20.3
click at [494, 279] on div "Remove experience? Be careful! This action cannot be undone. To continue, type …" at bounding box center [403, 191] width 807 height 383
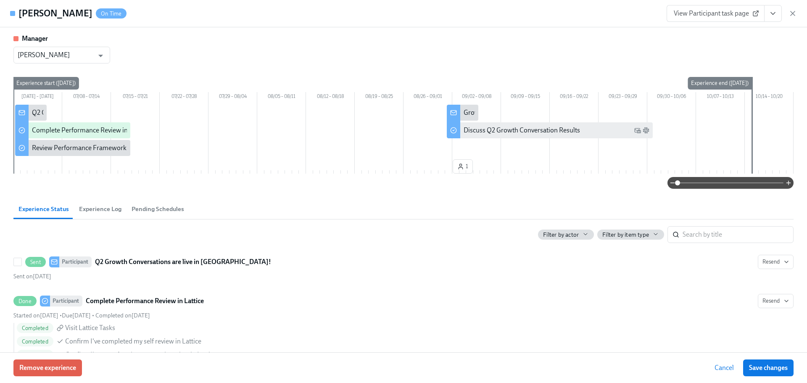
click at [492, 255] on div "Sent Participant Q2 Growth Conversations are live in [GEOGRAPHIC_DATA]! [GEOGRA…" at bounding box center [403, 262] width 781 height 14
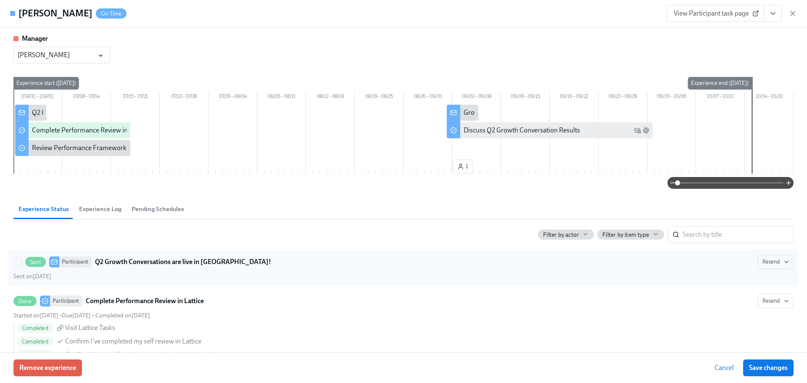
click at [21, 258] on input "Sent Participant Q2 Growth Conversations are live in [GEOGRAPHIC_DATA]! Resend …" at bounding box center [18, 262] width 8 height 8
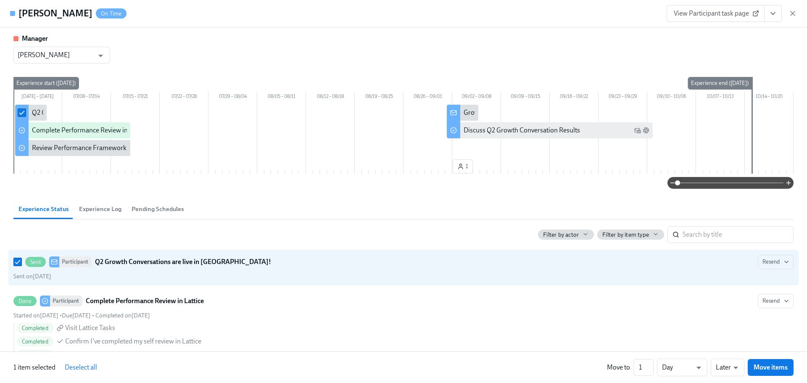
click at [243, 85] on div "[DATE] – [DATE] 07/08 – 07/14 07/15 – 07/21 07/22 – 07/28 07/29 – 08/04 08/05 –…" at bounding box center [403, 127] width 781 height 100
click at [92, 367] on span "Deselect all" at bounding box center [81, 367] width 32 height 8
checkbox input "false"
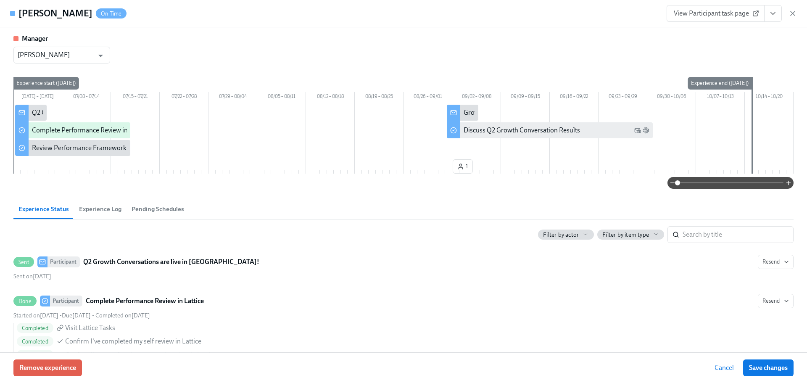
click at [39, 382] on div "Remove experience Cancel Save changes" at bounding box center [403, 367] width 807 height 31
click at [45, 372] on span "Remove experience" at bounding box center [47, 368] width 57 height 8
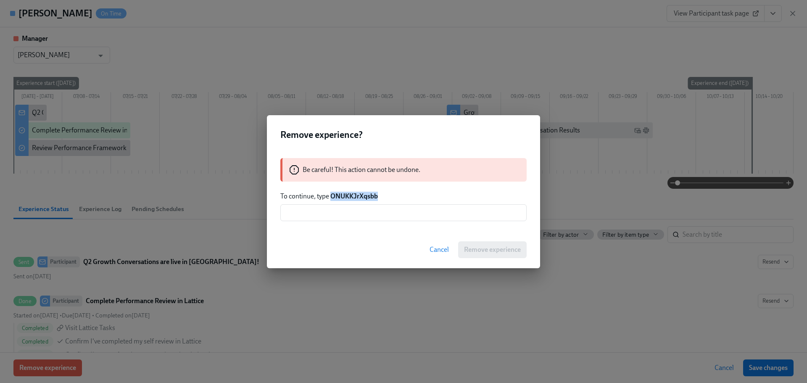
drag, startPoint x: 384, startPoint y: 198, endPoint x: 332, endPoint y: 191, distance: 52.6
click at [332, 191] on div "Be careful! This action cannot be undone. To continue, type ONUKKJrXqsbb ​" at bounding box center [403, 189] width 273 height 83
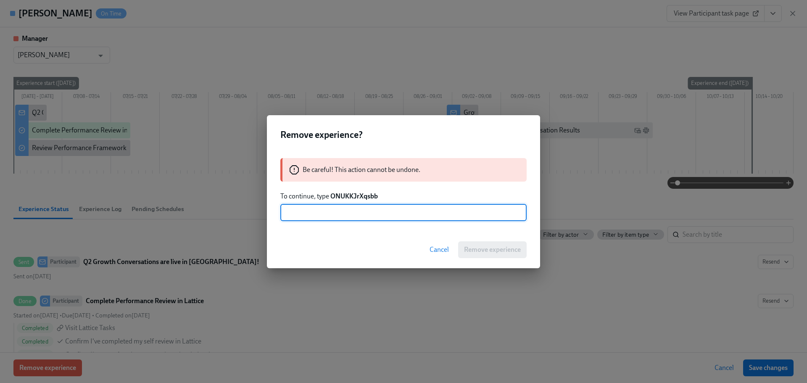
click at [361, 211] on input "text" at bounding box center [403, 212] width 246 height 17
paste input "ONUKKJrXqsbb"
type input "ONUKKJrXqsbb"
click at [489, 247] on span "Remove experience" at bounding box center [492, 250] width 57 height 8
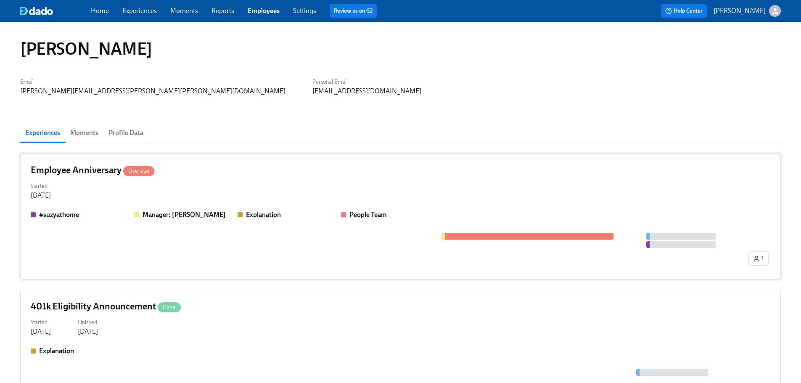
click at [247, 180] on div "Employee Anniversary Overdue Started [DATE] #suzyathome Manager: [PERSON_NAME] …" at bounding box center [400, 216] width 761 height 126
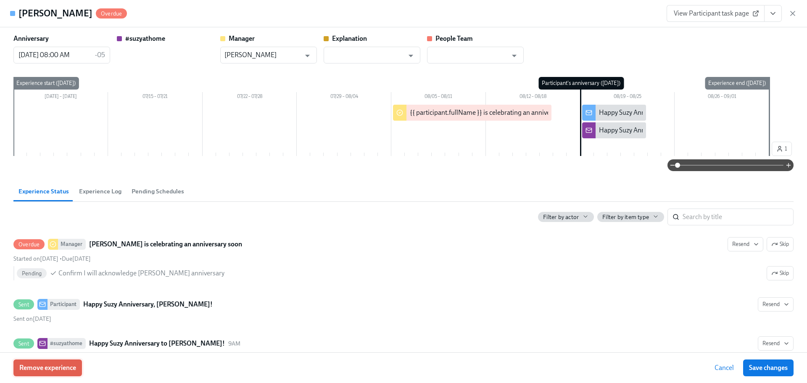
click at [67, 373] on button "Remove experience" at bounding box center [47, 368] width 69 height 17
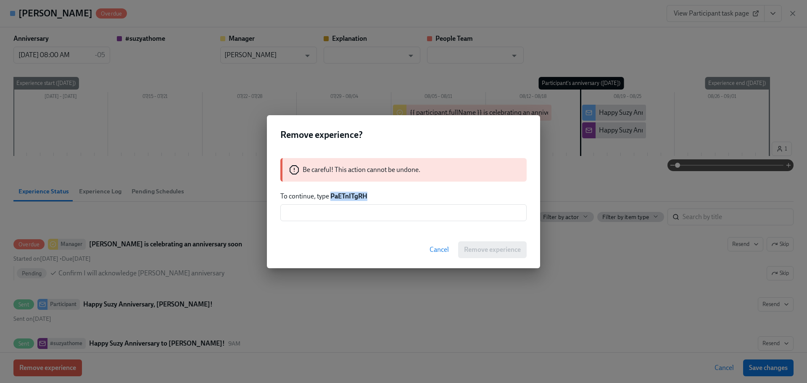
drag, startPoint x: 369, startPoint y: 198, endPoint x: 331, endPoint y: 193, distance: 38.5
click at [331, 193] on p "To continue, type PaETnITgRH" at bounding box center [403, 196] width 246 height 9
click at [357, 212] on input "text" at bounding box center [403, 212] width 246 height 17
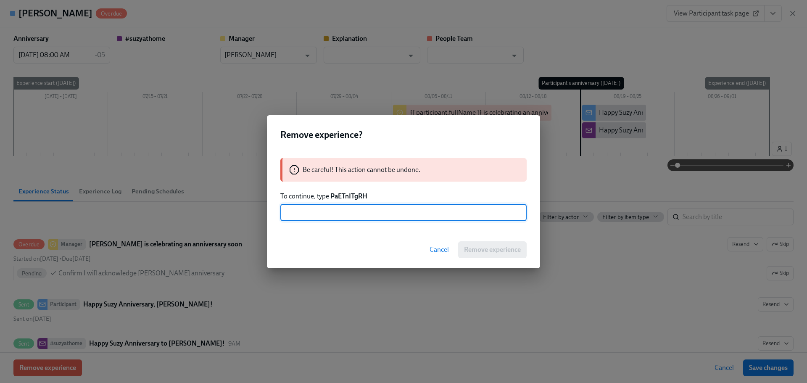
paste input "PaETnITgRH"
type input "PaETnITgRH"
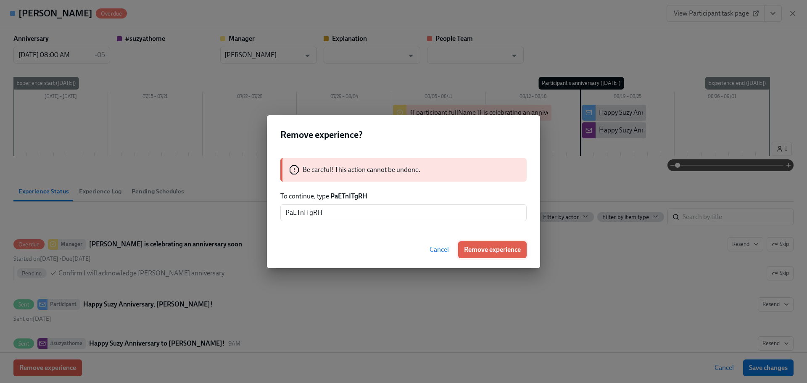
click at [491, 254] on button "Remove experience" at bounding box center [492, 249] width 69 height 17
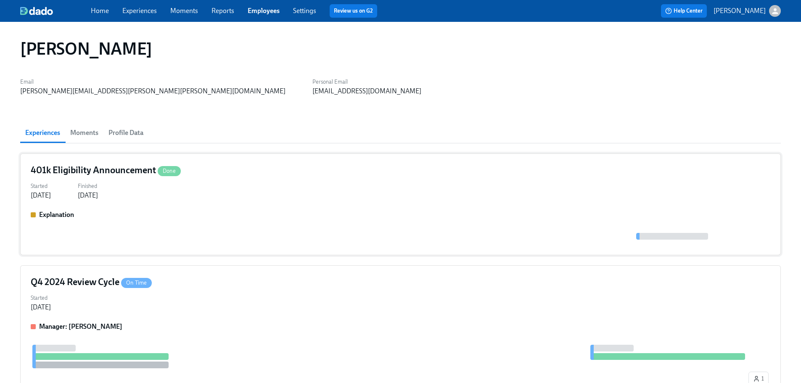
click at [237, 164] on div "401k Eligibility Announcement Done" at bounding box center [401, 170] width 740 height 13
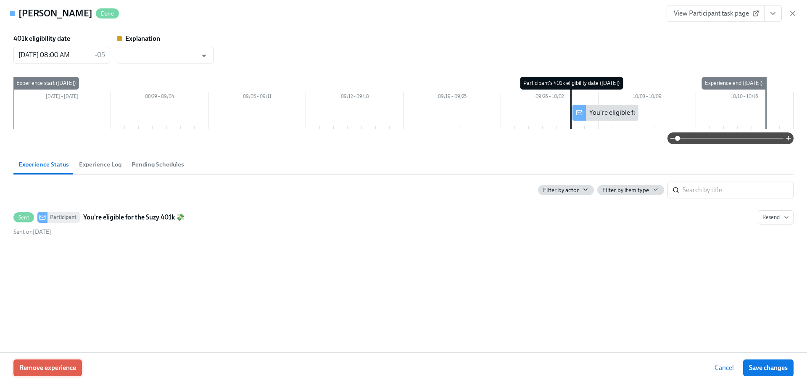
click at [56, 366] on span "Remove experience" at bounding box center [47, 368] width 57 height 8
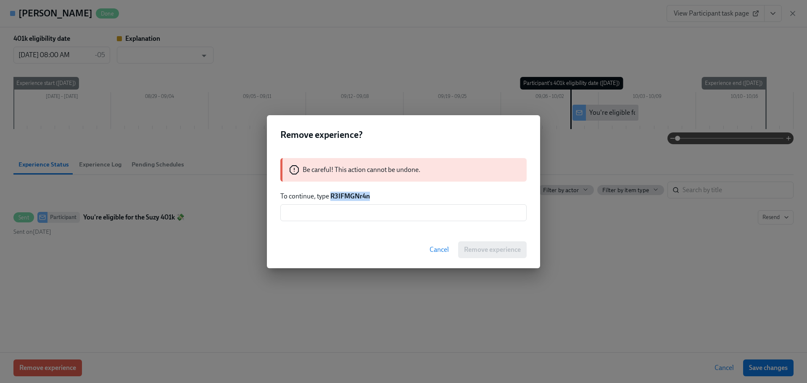
drag, startPoint x: 375, startPoint y: 192, endPoint x: 304, endPoint y: 197, distance: 71.7
click at [332, 194] on p "To continue, type R3IFMGNr4n" at bounding box center [403, 196] width 246 height 9
click at [356, 213] on input "text" at bounding box center [403, 212] width 246 height 17
paste input "R3IFMGNr4n"
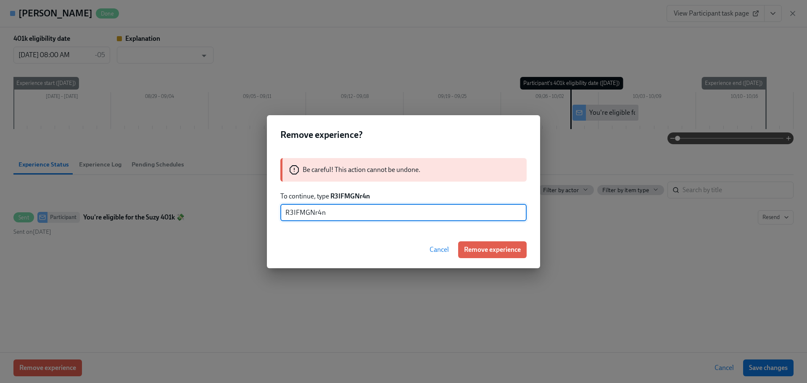
type input "R3IFMGNr4n"
drag, startPoint x: 498, startPoint y: 260, endPoint x: 499, endPoint y: 254, distance: 6.7
click at [498, 260] on div "Cancel Remove experience" at bounding box center [403, 249] width 273 height 37
click at [499, 254] on span "Remove experience" at bounding box center [492, 250] width 57 height 8
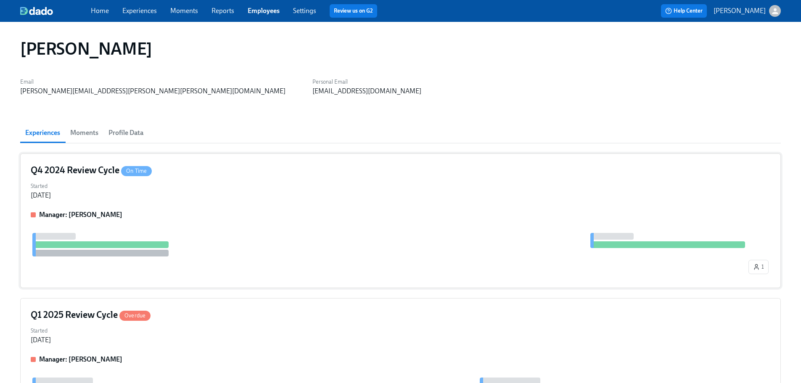
click at [231, 210] on div "Q4 2024 Review Cycle On Time Started [DATE] Manager: [PERSON_NAME] 1" at bounding box center [400, 220] width 761 height 135
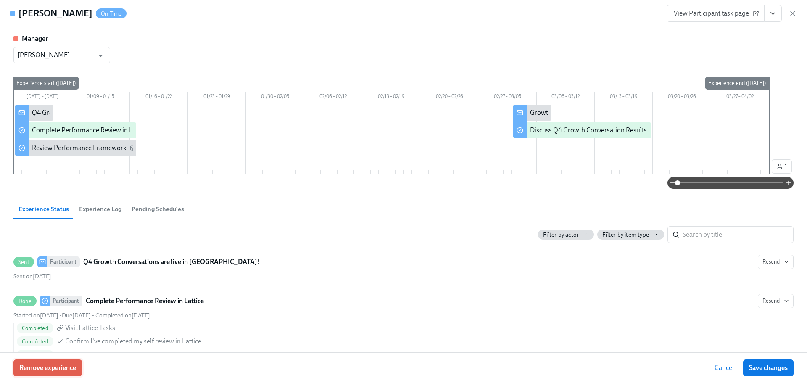
click at [56, 367] on span "Remove experience" at bounding box center [47, 368] width 57 height 8
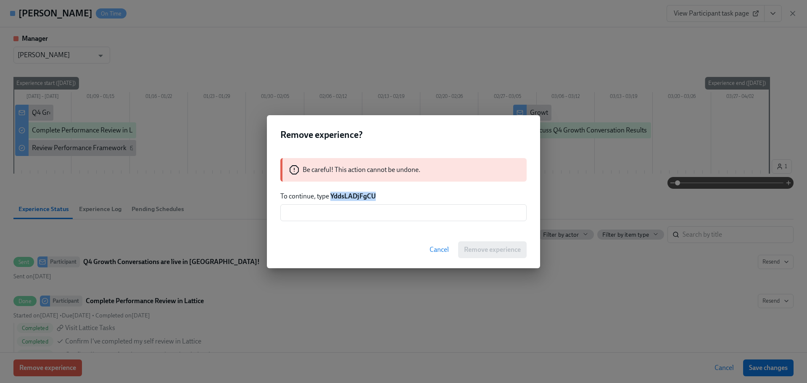
drag, startPoint x: 373, startPoint y: 196, endPoint x: 331, endPoint y: 192, distance: 43.1
click at [331, 192] on strong "YddsLADjFgCU" at bounding box center [353, 196] width 45 height 8
click at [350, 210] on input "text" at bounding box center [403, 212] width 246 height 17
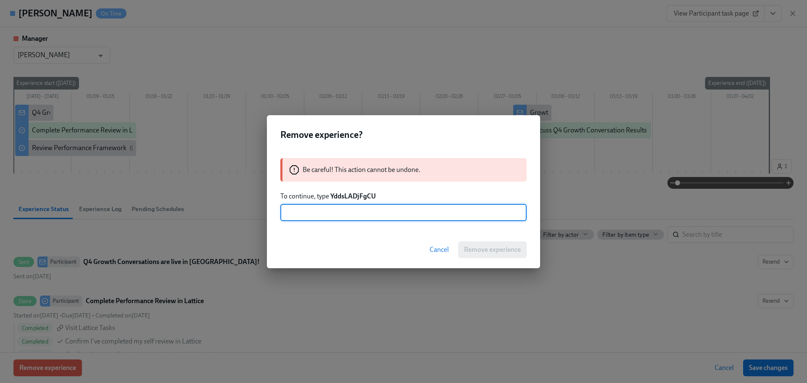
paste input "YddsLADjFgCU"
type input "YddsLADjFgCU"
click at [478, 251] on span "Remove experience" at bounding box center [492, 250] width 57 height 8
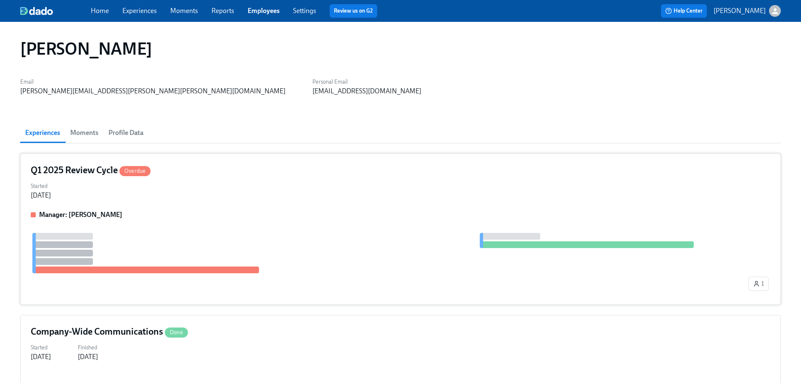
click at [263, 184] on div "Started [DATE]" at bounding box center [401, 190] width 740 height 20
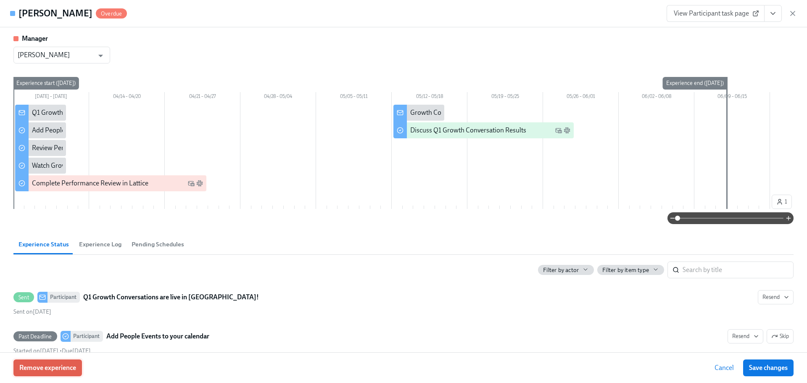
click at [56, 368] on span "Remove experience" at bounding box center [47, 368] width 57 height 8
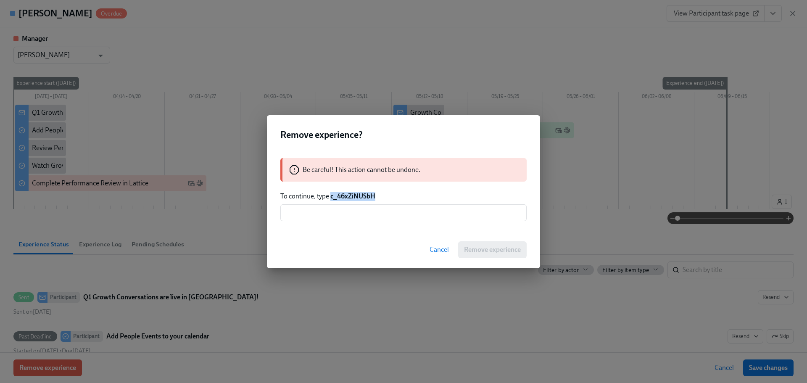
drag, startPoint x: 378, startPoint y: 197, endPoint x: 331, endPoint y: 198, distance: 47.1
click at [331, 198] on p "To continue, type c_46xZiNUSbH" at bounding box center [403, 196] width 246 height 9
click at [350, 229] on div "Be careful! This action cannot be undone. To continue, type c_46xZiNUSbH ​" at bounding box center [403, 189] width 273 height 83
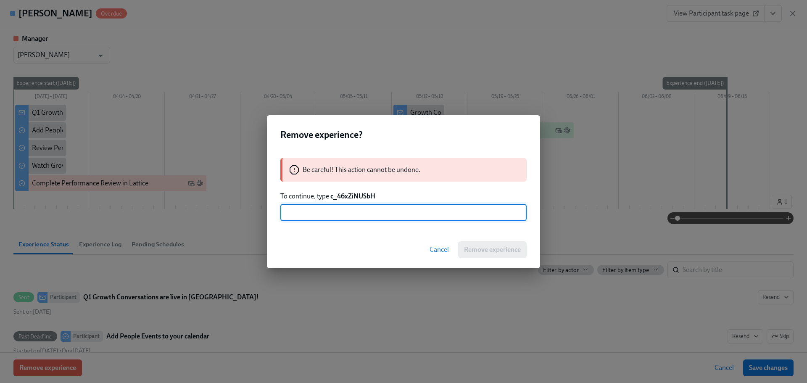
click at [365, 212] on input "text" at bounding box center [403, 212] width 246 height 17
paste input "c_46xZiNUSbH"
type input "c_46xZiNUSbH"
click at [466, 240] on div "Cancel Remove experience" at bounding box center [403, 249] width 273 height 37
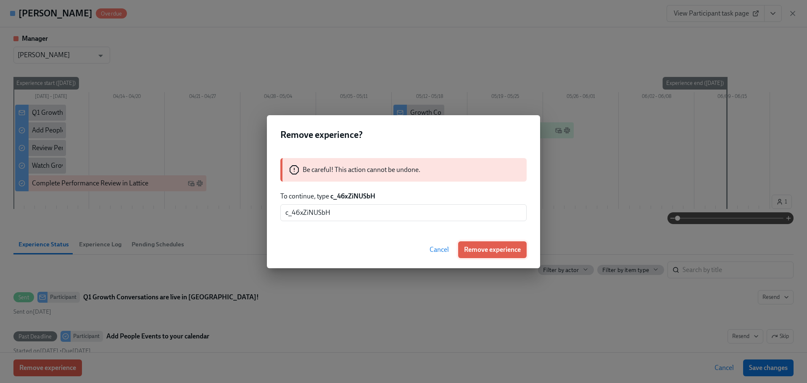
click at [466, 254] on button "Remove experience" at bounding box center [492, 249] width 69 height 17
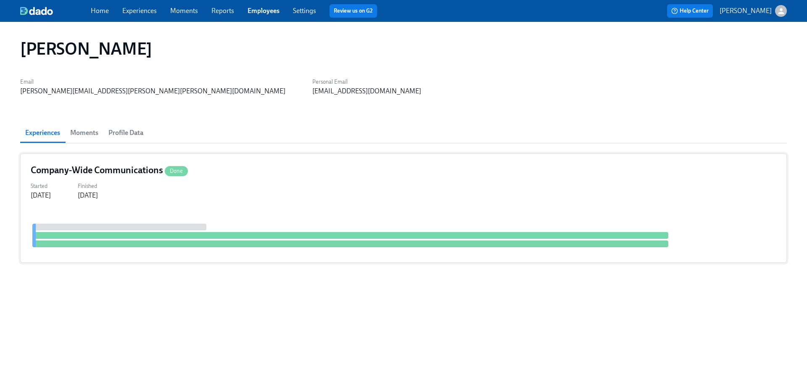
click at [257, 189] on div "Started [DATE] Finished [DATE]" at bounding box center [404, 190] width 746 height 20
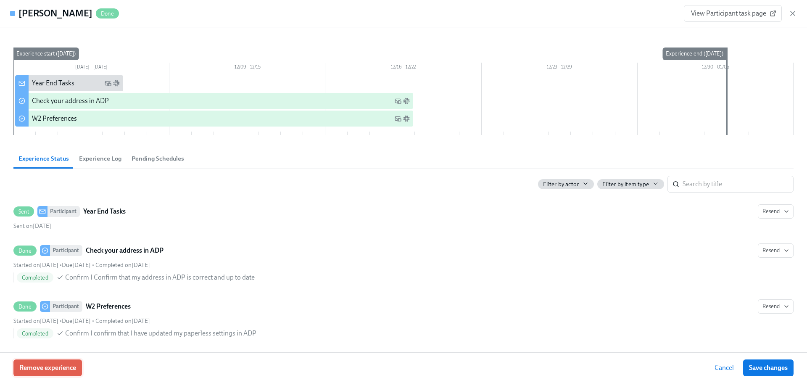
click at [71, 364] on span "Remove experience" at bounding box center [47, 368] width 57 height 8
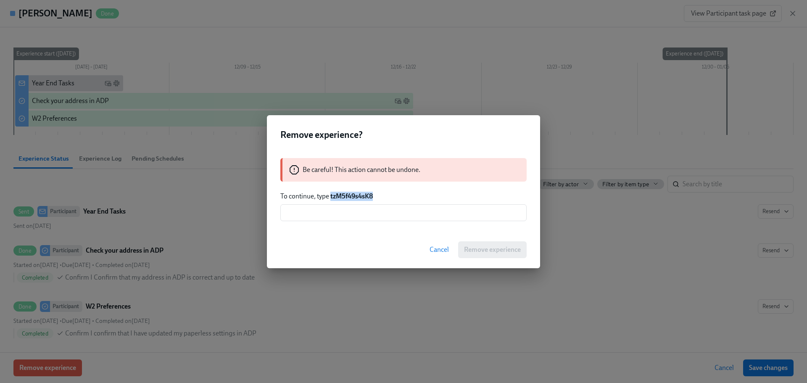
drag, startPoint x: 375, startPoint y: 197, endPoint x: 330, endPoint y: 199, distance: 44.6
click at [330, 199] on p "To continue, type tzM5f49s4sK8" at bounding box center [403, 196] width 246 height 9
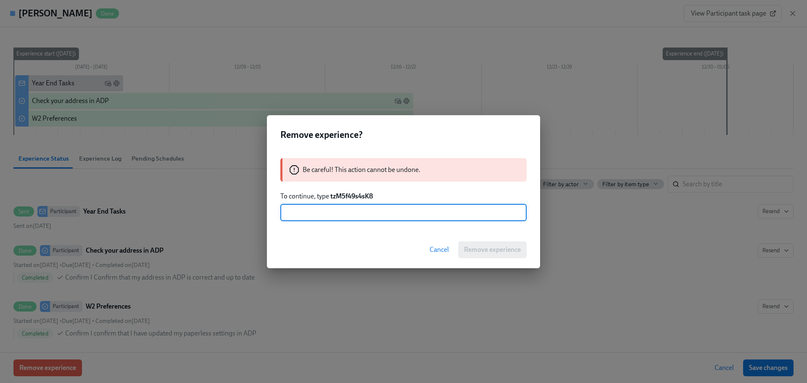
click at [343, 212] on input "text" at bounding box center [403, 212] width 246 height 17
paste input "tzM5f49s4sK8"
type input "tzM5f49s4sK8"
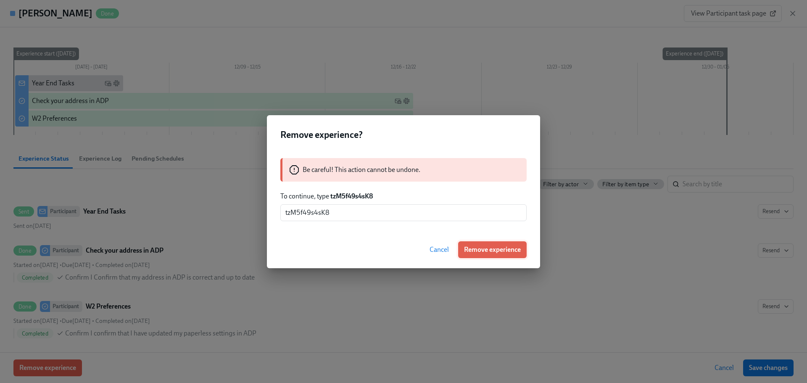
click at [481, 249] on span "Remove experience" at bounding box center [492, 250] width 57 height 8
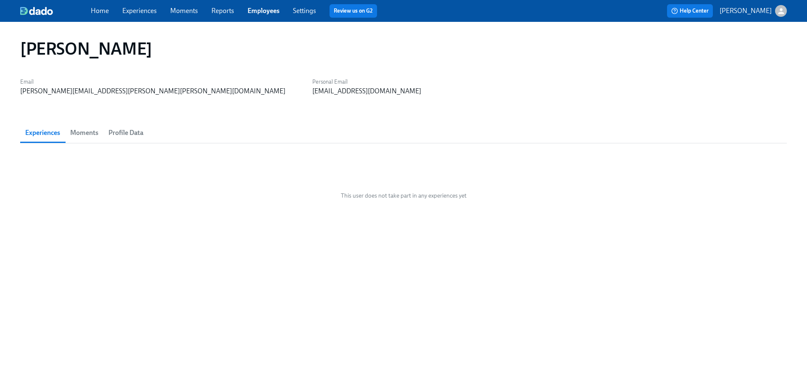
click at [250, 8] on link "Employees" at bounding box center [264, 11] width 32 height 8
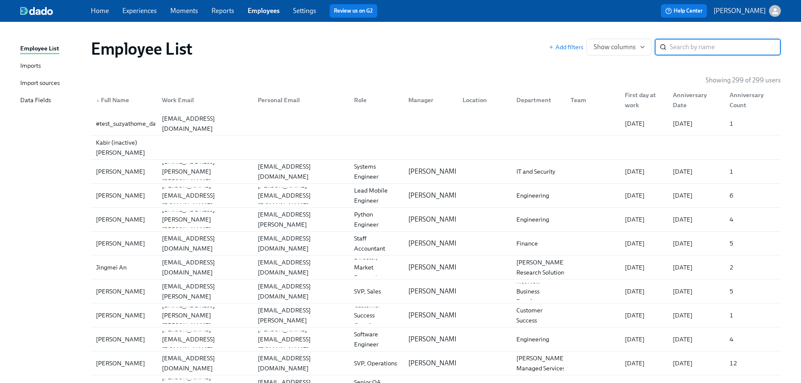
click at [686, 42] on input "search" at bounding box center [725, 47] width 111 height 17
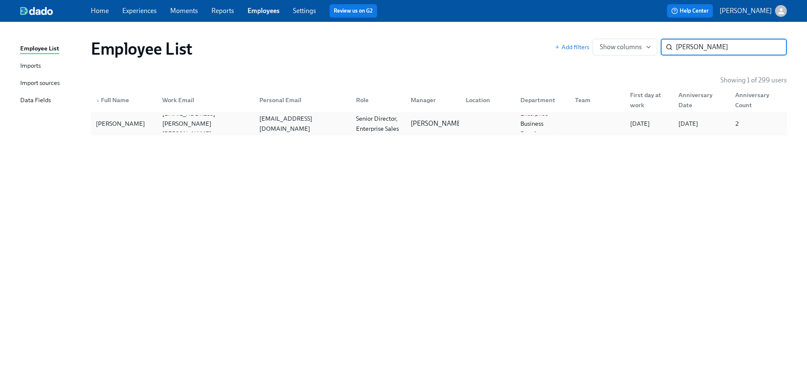
type input "[PERSON_NAME]"
click at [143, 120] on div "[PERSON_NAME]" at bounding box center [124, 123] width 63 height 17
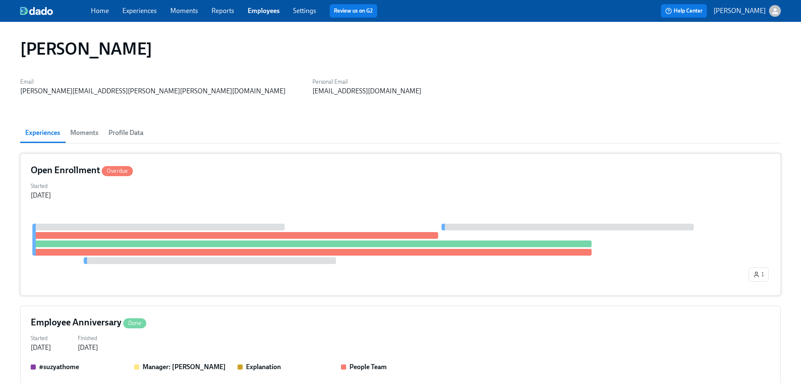
click at [207, 186] on div "Started [DATE]" at bounding box center [401, 190] width 740 height 20
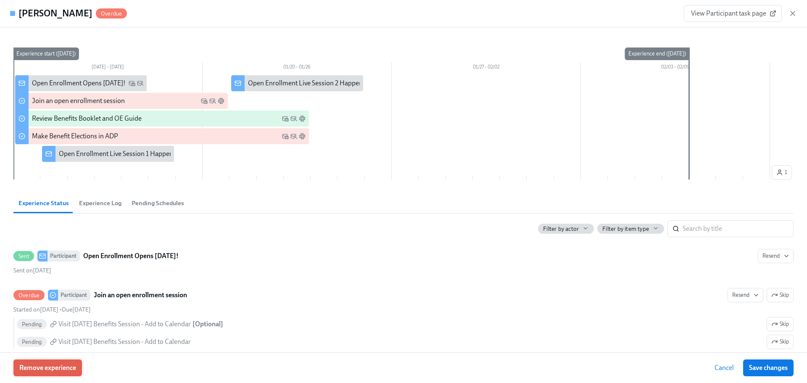
click at [57, 363] on button "Remove experience" at bounding box center [47, 368] width 69 height 17
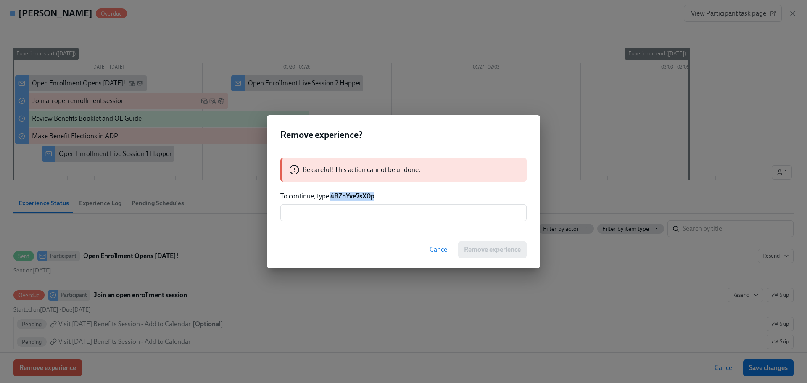
drag, startPoint x: 384, startPoint y: 196, endPoint x: 331, endPoint y: 194, distance: 53.0
click at [331, 194] on p "To continue, type 4BZhYve7sX0p" at bounding box center [403, 196] width 246 height 9
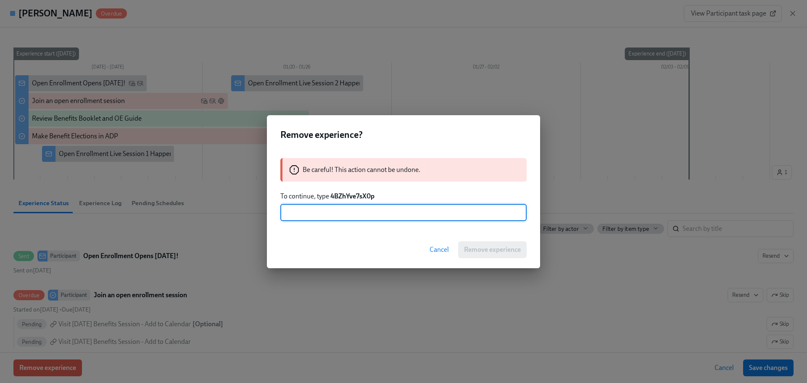
drag, startPoint x: 325, startPoint y: 215, endPoint x: 389, endPoint y: 229, distance: 65.4
click at [325, 214] on input "text" at bounding box center [403, 212] width 246 height 17
paste input "4BZhYve7sX0p"
type input "4BZhYve7sX0p"
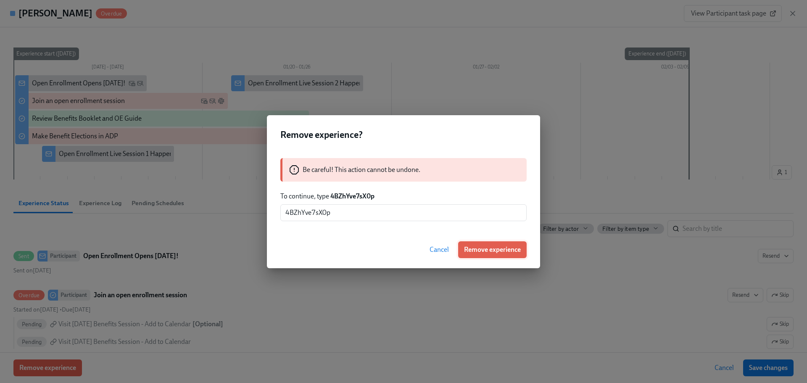
click at [476, 248] on span "Remove experience" at bounding box center [492, 250] width 57 height 8
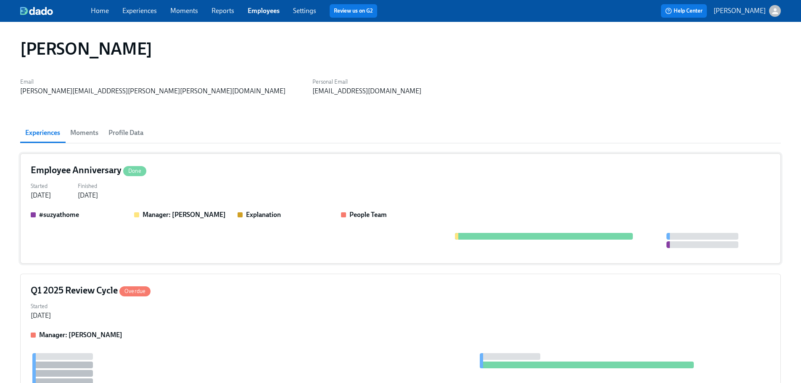
click at [243, 185] on div "Started [DATE] Finished [DATE]" at bounding box center [401, 190] width 740 height 20
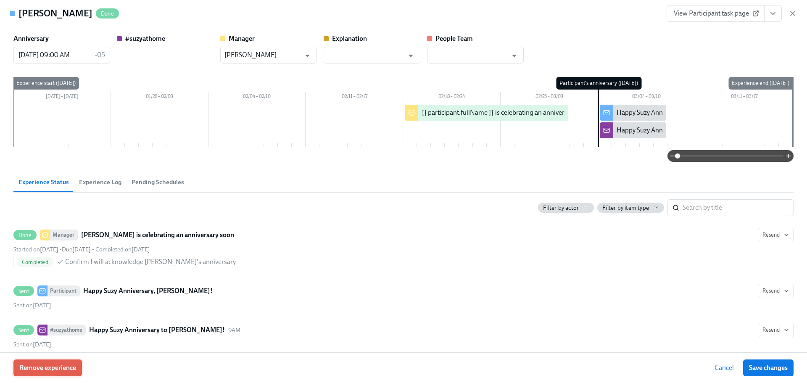
click at [70, 367] on span "Remove experience" at bounding box center [47, 368] width 57 height 8
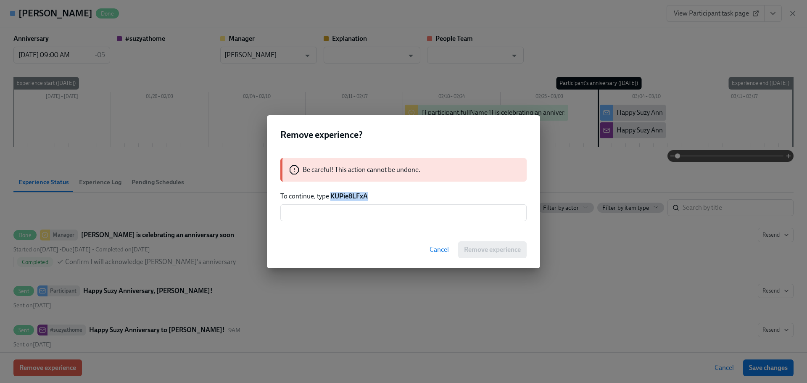
drag, startPoint x: 368, startPoint y: 193, endPoint x: 332, endPoint y: 193, distance: 35.7
click at [332, 193] on strong "KUPie8LFxA" at bounding box center [349, 196] width 37 height 8
click at [333, 213] on input "text" at bounding box center [403, 212] width 246 height 17
paste input "KUPie8LFxA"
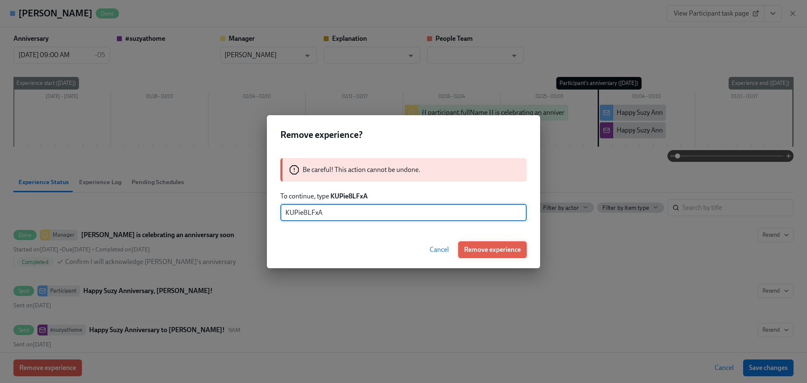
type input "KUPie8LFxA"
click at [475, 246] on span "Remove experience" at bounding box center [492, 250] width 57 height 8
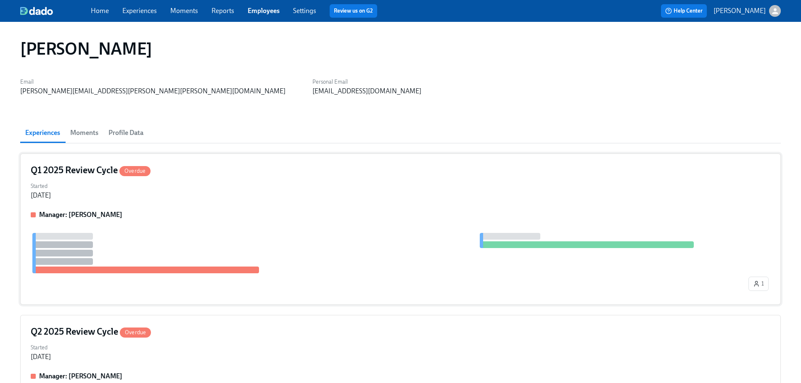
click at [233, 172] on div "Q1 2025 Review Cycle Overdue" at bounding box center [401, 170] width 740 height 13
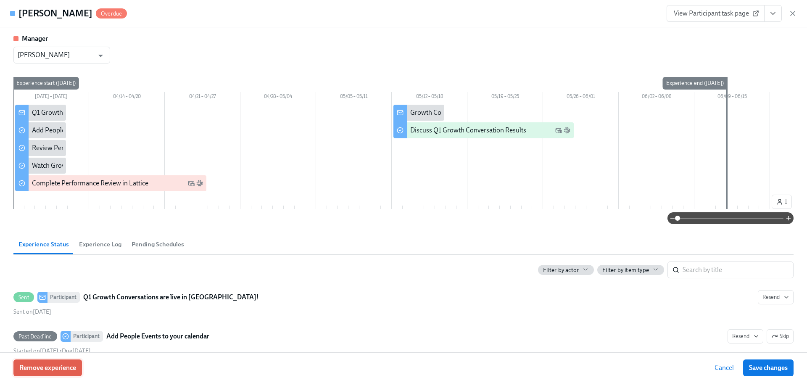
click at [73, 368] on span "Remove experience" at bounding box center [47, 368] width 57 height 8
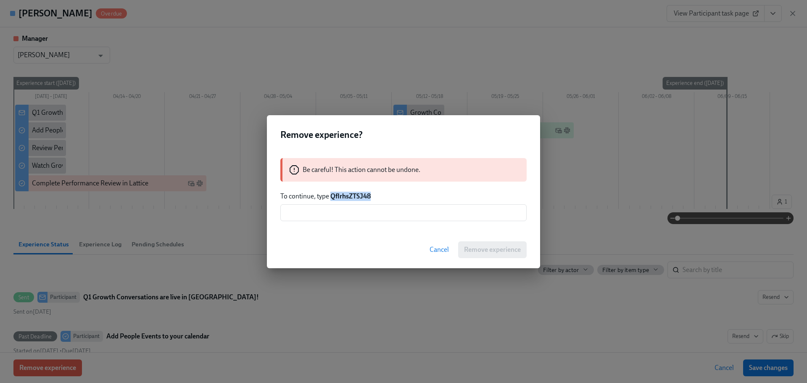
drag, startPoint x: 366, startPoint y: 196, endPoint x: 331, endPoint y: 198, distance: 35.4
click at [331, 198] on p "To continue, type QfIrhsZTSJ48" at bounding box center [403, 196] width 246 height 9
click at [341, 218] on input "text" at bounding box center [403, 212] width 246 height 17
paste input "QfIrhsZTSJ48"
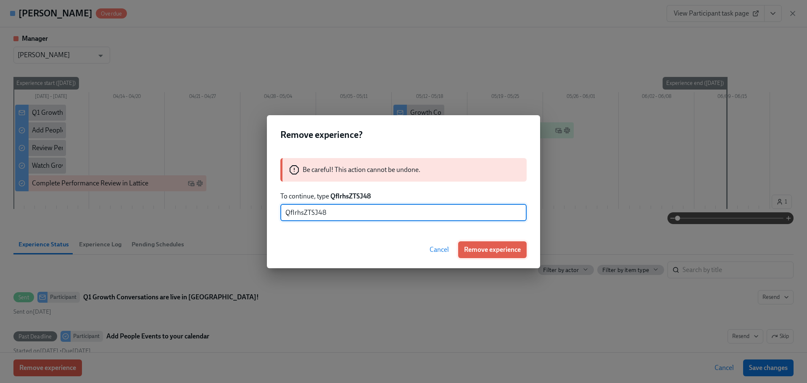
type input "QfIrhsZTSJ48"
click at [471, 246] on span "Remove experience" at bounding box center [492, 250] width 57 height 8
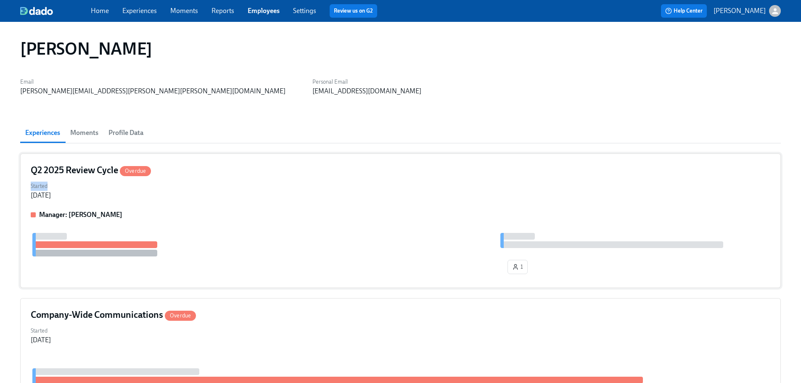
click at [200, 176] on div "Q2 2025 Review Cycle Overdue Started [DATE] Manager: [PERSON_NAME] 1" at bounding box center [400, 220] width 761 height 135
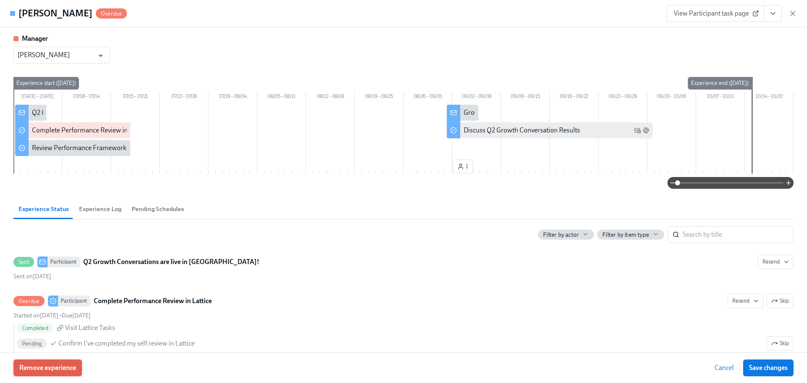
click at [71, 364] on span "Remove experience" at bounding box center [47, 368] width 57 height 8
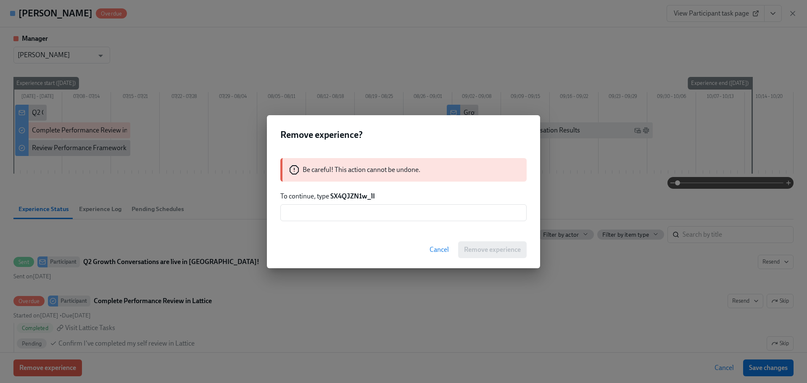
click at [373, 194] on strong "SX4QJZN1w_lI" at bounding box center [353, 196] width 45 height 8
drag, startPoint x: 376, startPoint y: 197, endPoint x: 331, endPoint y: 197, distance: 45.0
click at [331, 197] on p "To continue, type SX4QJZN1w_lI" at bounding box center [403, 196] width 246 height 9
click at [339, 212] on input "text" at bounding box center [403, 212] width 246 height 17
paste input "SX4QJZN1w_lI"
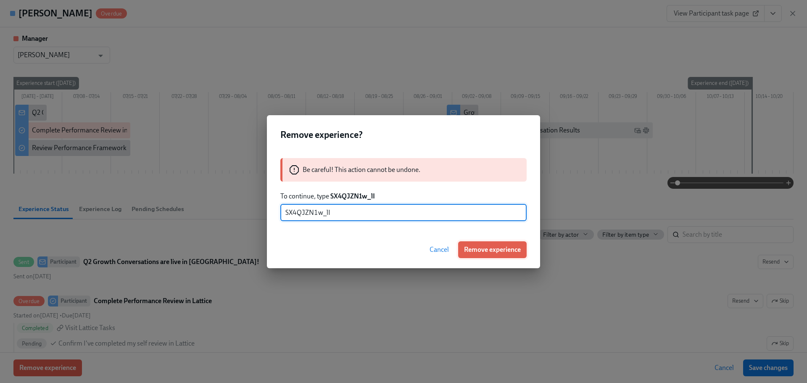
type input "SX4QJZN1w_lI"
click at [471, 241] on button "Remove experience" at bounding box center [492, 249] width 69 height 17
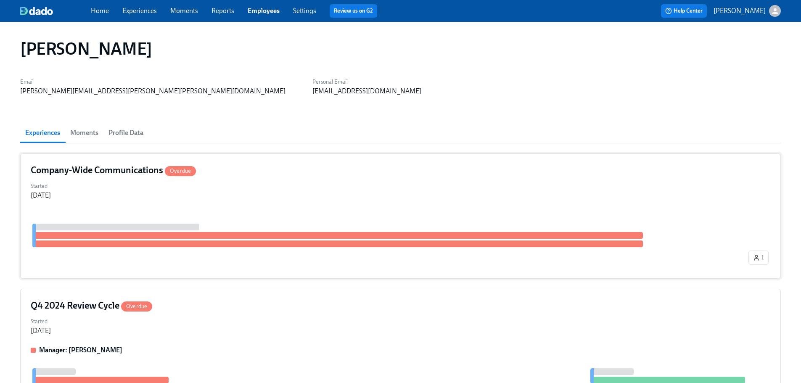
click at [212, 198] on div "Started [DATE]" at bounding box center [401, 190] width 740 height 20
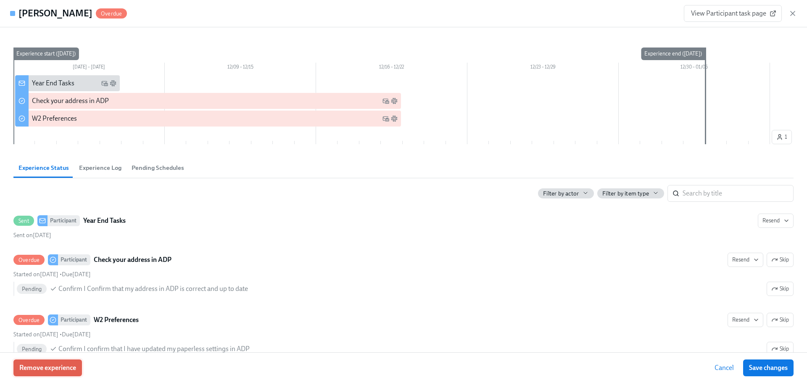
click at [46, 370] on span "Remove experience" at bounding box center [47, 368] width 57 height 8
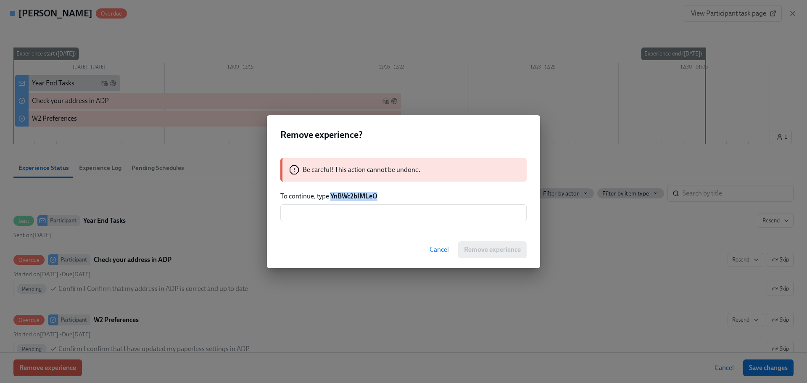
drag, startPoint x: 377, startPoint y: 196, endPoint x: 331, endPoint y: 193, distance: 46.7
click at [331, 193] on p "To continue, type YnBWc2bIMLeO" at bounding box center [403, 196] width 246 height 9
drag, startPoint x: 329, startPoint y: 214, endPoint x: 342, endPoint y: 220, distance: 14.9
click at [329, 214] on input "text" at bounding box center [403, 212] width 246 height 17
paste input "YnBWc2bIMLeO"
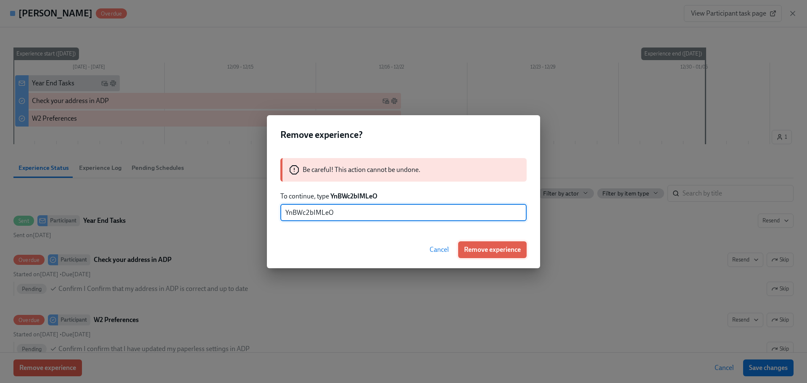
type input "YnBWc2bIMLeO"
click at [479, 253] on span "Remove experience" at bounding box center [492, 250] width 57 height 8
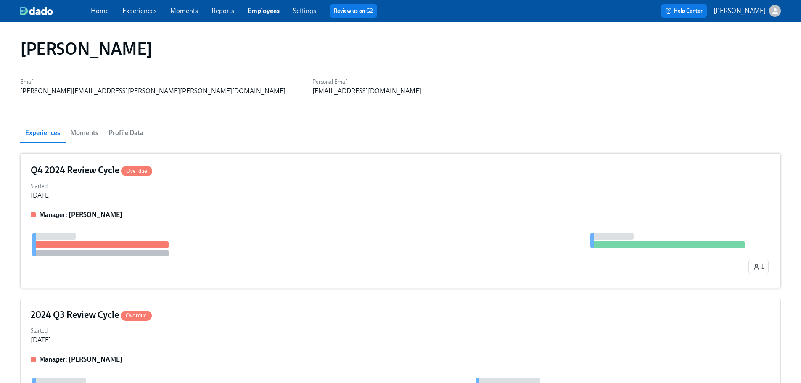
click at [217, 196] on div "Started [DATE]" at bounding box center [401, 190] width 740 height 20
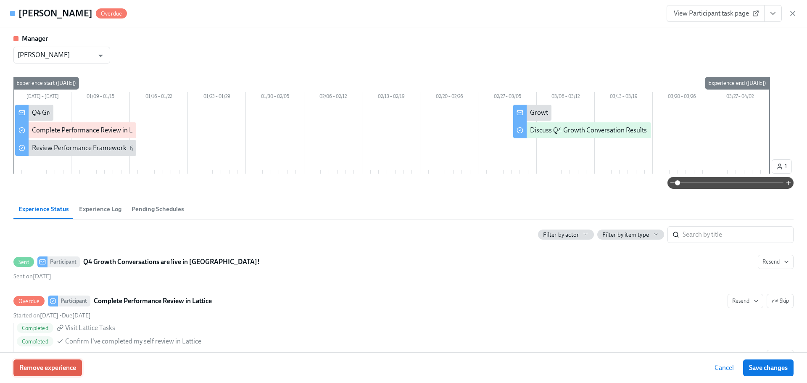
click at [60, 371] on span "Remove experience" at bounding box center [47, 368] width 57 height 8
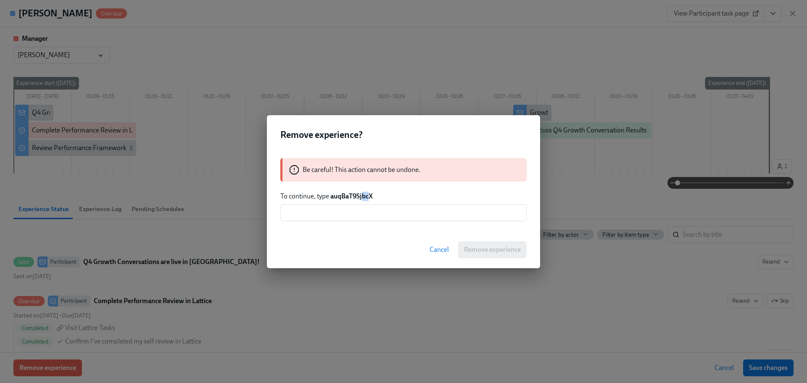
click at [364, 196] on strong "auqBaT9SjbcX" at bounding box center [352, 196] width 42 height 8
drag, startPoint x: 374, startPoint y: 198, endPoint x: 332, endPoint y: 193, distance: 42.7
click at [332, 193] on p "To continue, type auqBaT9SjbcX" at bounding box center [403, 196] width 246 height 9
click at [343, 209] on input "text" at bounding box center [403, 212] width 246 height 17
paste input "auqBaT9SjbcX"
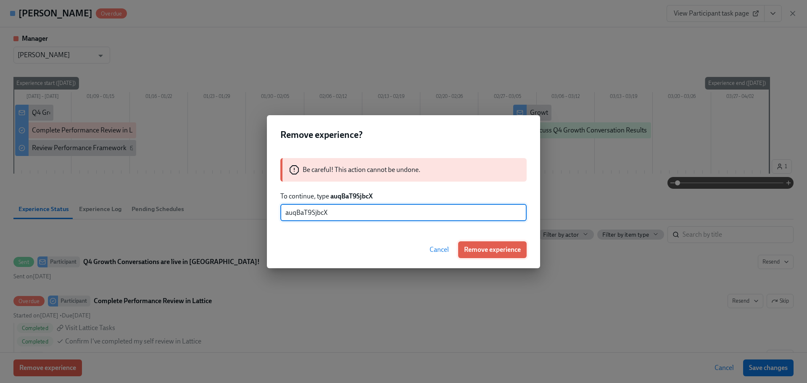
type input "auqBaT9SjbcX"
click at [496, 246] on span "Remove experience" at bounding box center [492, 250] width 57 height 8
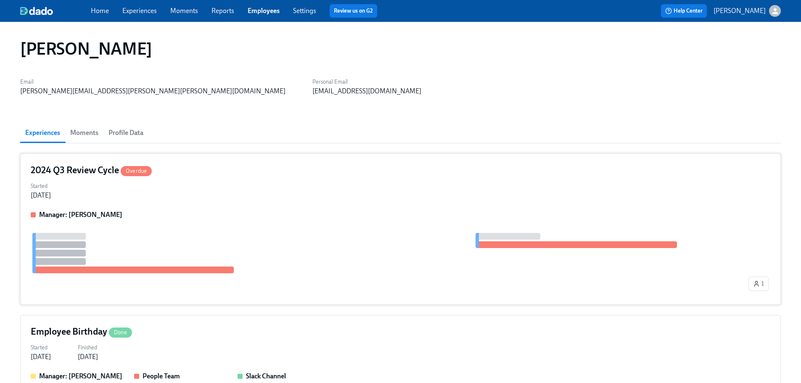
click at [217, 188] on div "Started [DATE]" at bounding box center [401, 190] width 740 height 20
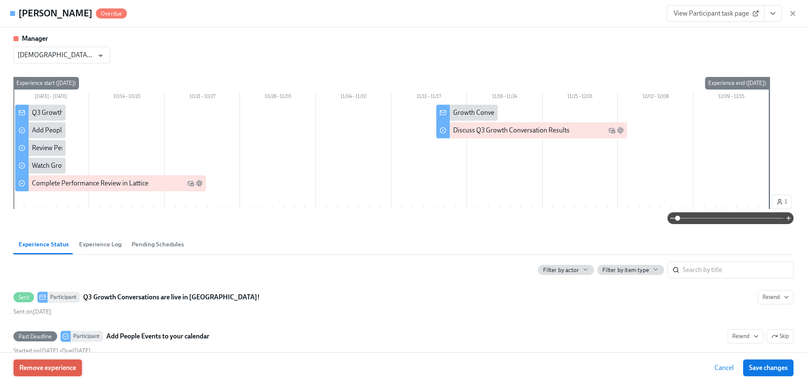
click at [37, 368] on span "Remove experience" at bounding box center [47, 368] width 57 height 8
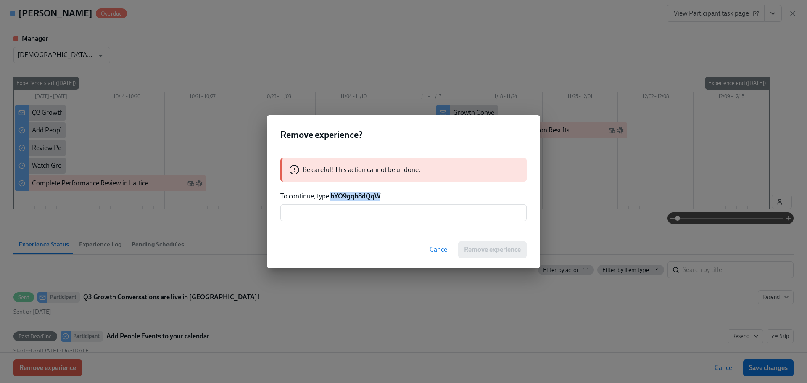
drag, startPoint x: 385, startPoint y: 196, endPoint x: 331, endPoint y: 196, distance: 53.8
click at [331, 196] on p "To continue, type bYO9gqb8dQqW" at bounding box center [403, 196] width 246 height 9
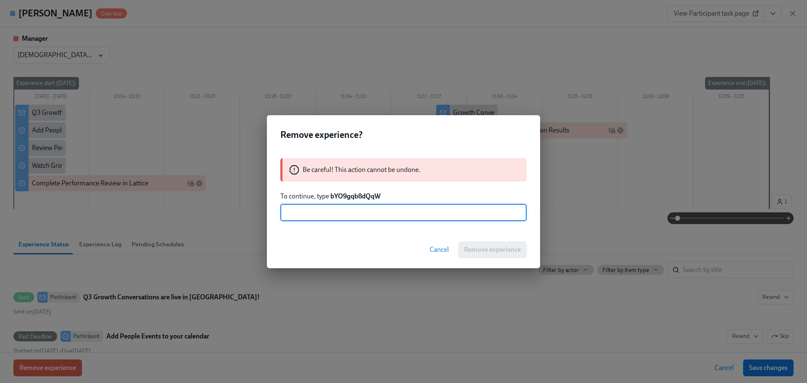
click at [338, 212] on input "text" at bounding box center [403, 212] width 246 height 17
paste input "bYO9gqb8dQqW"
type input "bYO9gqb8dQqW"
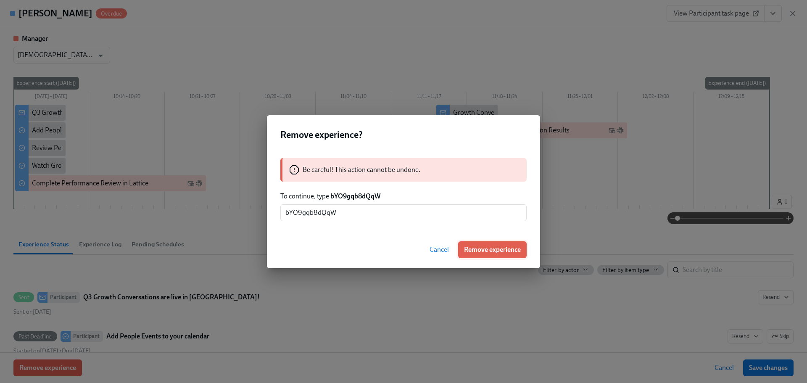
click at [468, 244] on button "Remove experience" at bounding box center [492, 249] width 69 height 17
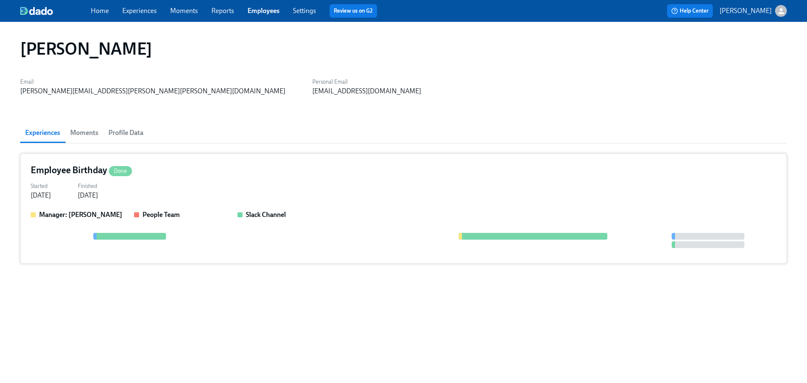
drag, startPoint x: 227, startPoint y: 188, endPoint x: 225, endPoint y: 193, distance: 5.5
click at [225, 193] on div "Started [DATE] Finished [DATE]" at bounding box center [404, 190] width 746 height 20
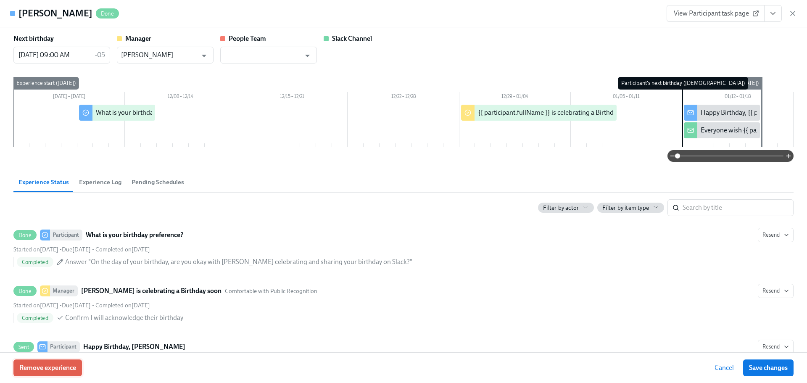
click at [49, 371] on span "Remove experience" at bounding box center [47, 368] width 57 height 8
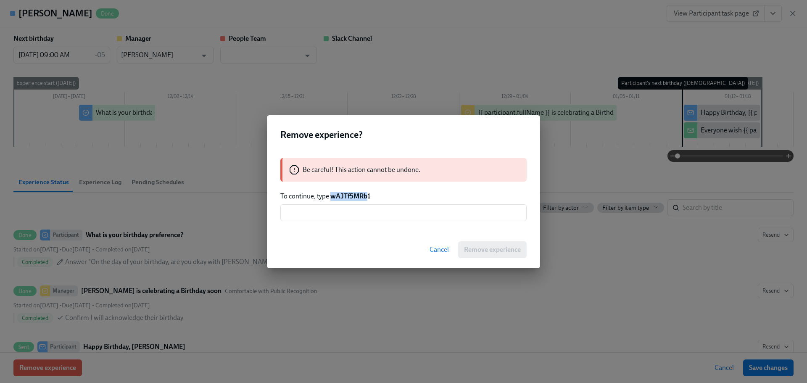
drag, startPoint x: 368, startPoint y: 193, endPoint x: 346, endPoint y: 197, distance: 22.5
click at [332, 197] on strong "wAJTf5MRb1" at bounding box center [351, 196] width 40 height 8
click at [373, 199] on p "To continue, type wAJTf5MRb1" at bounding box center [403, 196] width 246 height 9
drag, startPoint x: 372, startPoint y: 197, endPoint x: 330, endPoint y: 200, distance: 41.7
click at [330, 200] on p "To continue, type wAJTf5MRb1" at bounding box center [403, 196] width 246 height 9
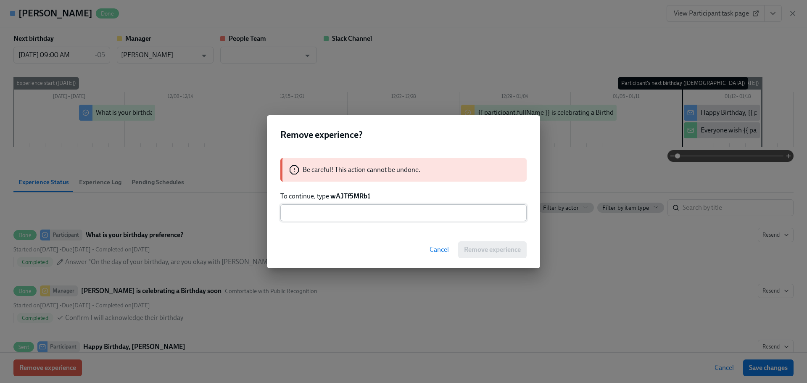
click at [352, 214] on input "text" at bounding box center [403, 212] width 246 height 17
paste input "wAJTf5MRb1"
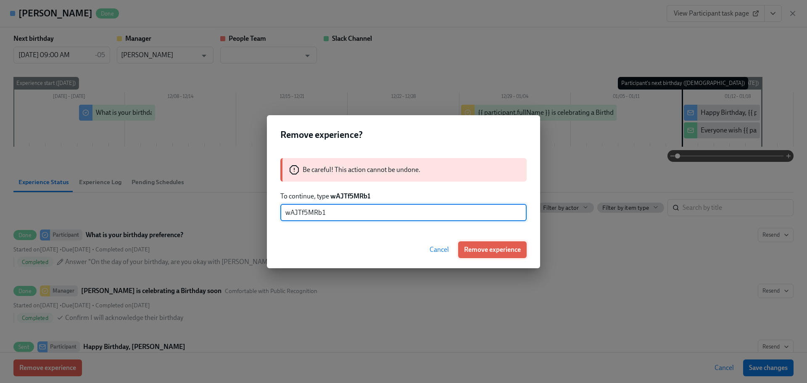
type input "wAJTf5MRb1"
click at [464, 248] on span "Remove experience" at bounding box center [492, 250] width 57 height 8
